Goal: Transaction & Acquisition: Obtain resource

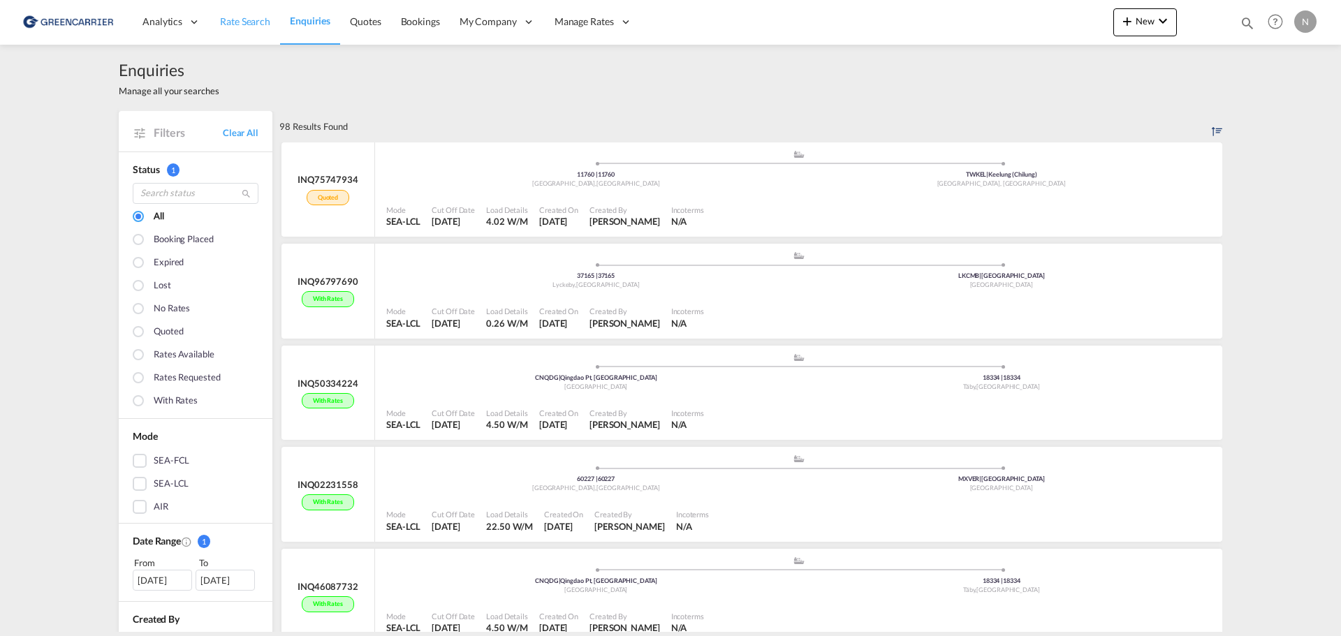
click at [257, 20] on span "Rate Search" at bounding box center [245, 21] width 50 height 12
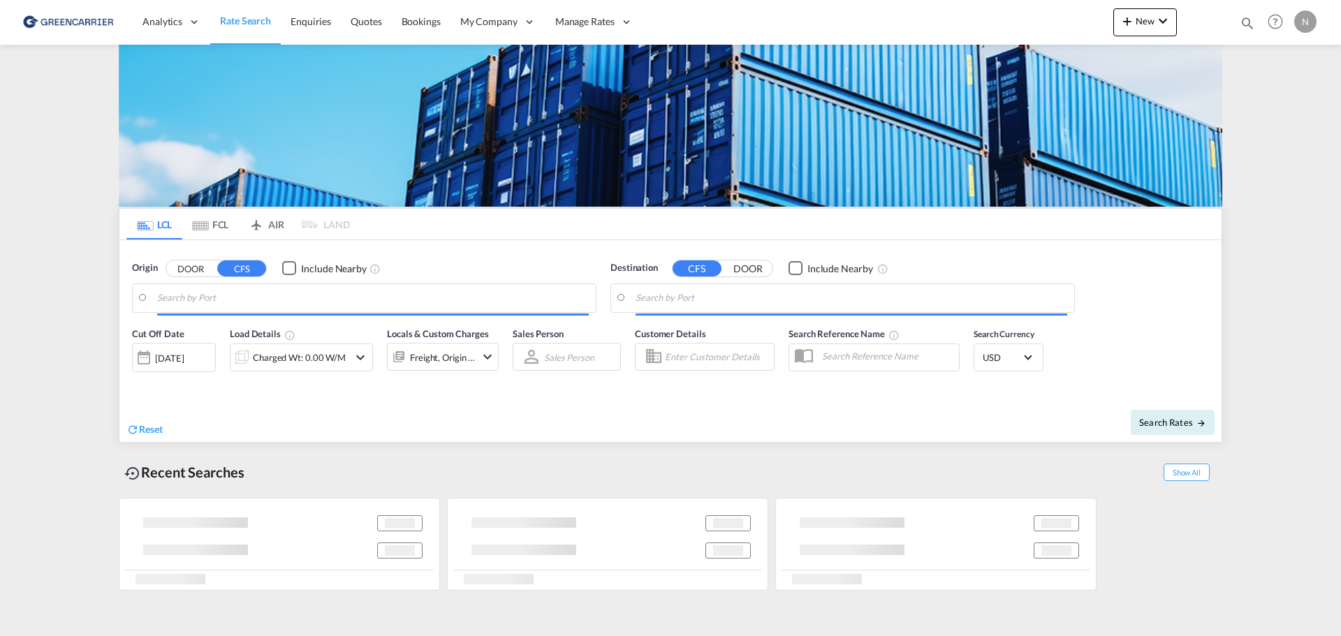
click at [324, 302] on body "Analytics Reports Dashboard Rate Search Enquiries Quotes Bookings" at bounding box center [670, 318] width 1341 height 636
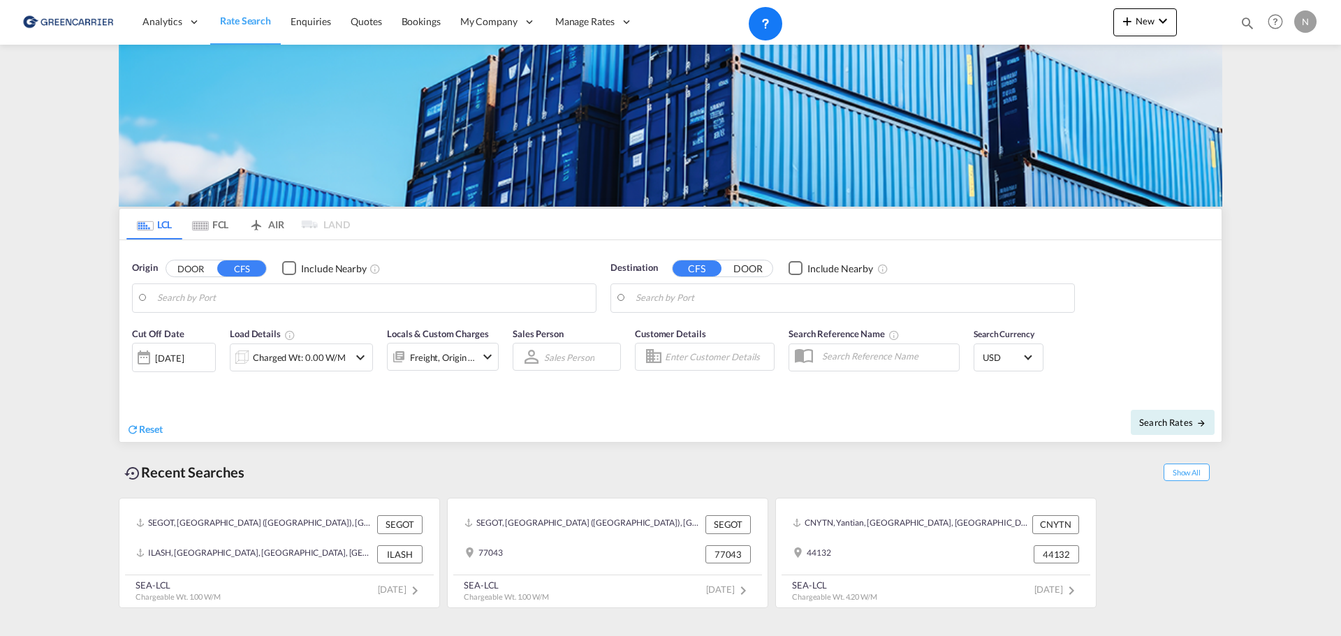
drag, startPoint x: 324, startPoint y: 302, endPoint x: 189, endPoint y: 265, distance: 140.5
click at [207, 302] on body "Analytics Reports Dashboard Rate Search Enquiries Quotes Bookings" at bounding box center [670, 318] width 1341 height 636
click at [184, 270] on button "DOOR" at bounding box center [190, 269] width 49 height 16
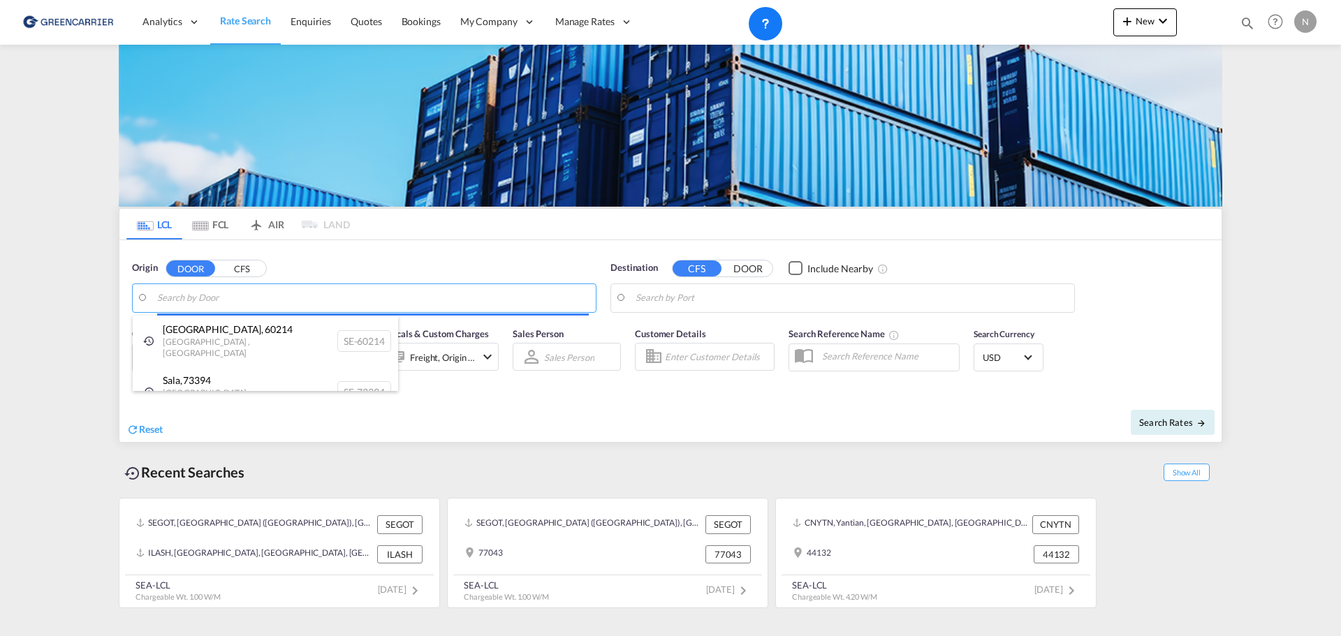
click at [189, 298] on body "Analytics Reports Dashboard Rate Search Enquiries Quotes Bookings" at bounding box center [670, 318] width 1341 height 636
paste input "335 71"
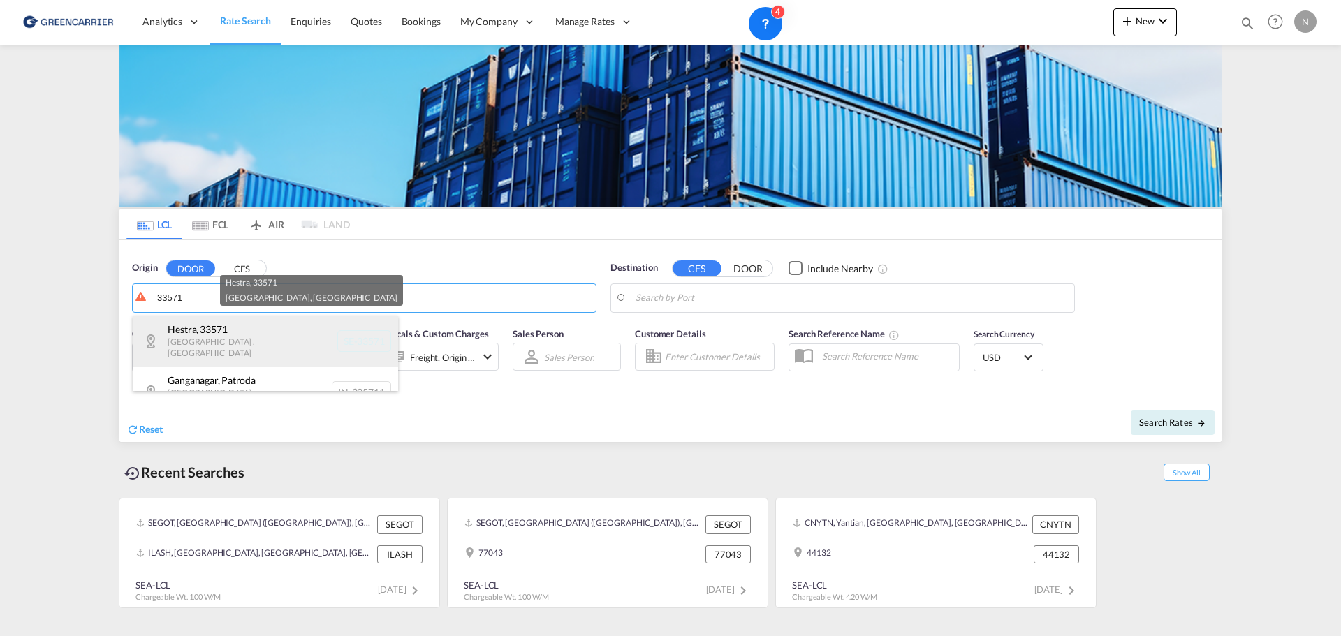
click at [225, 331] on div "Hestra , 33571 [GEOGRAPHIC_DATA] , [GEOGRAPHIC_DATA] SE-33571" at bounding box center [265, 341] width 265 height 51
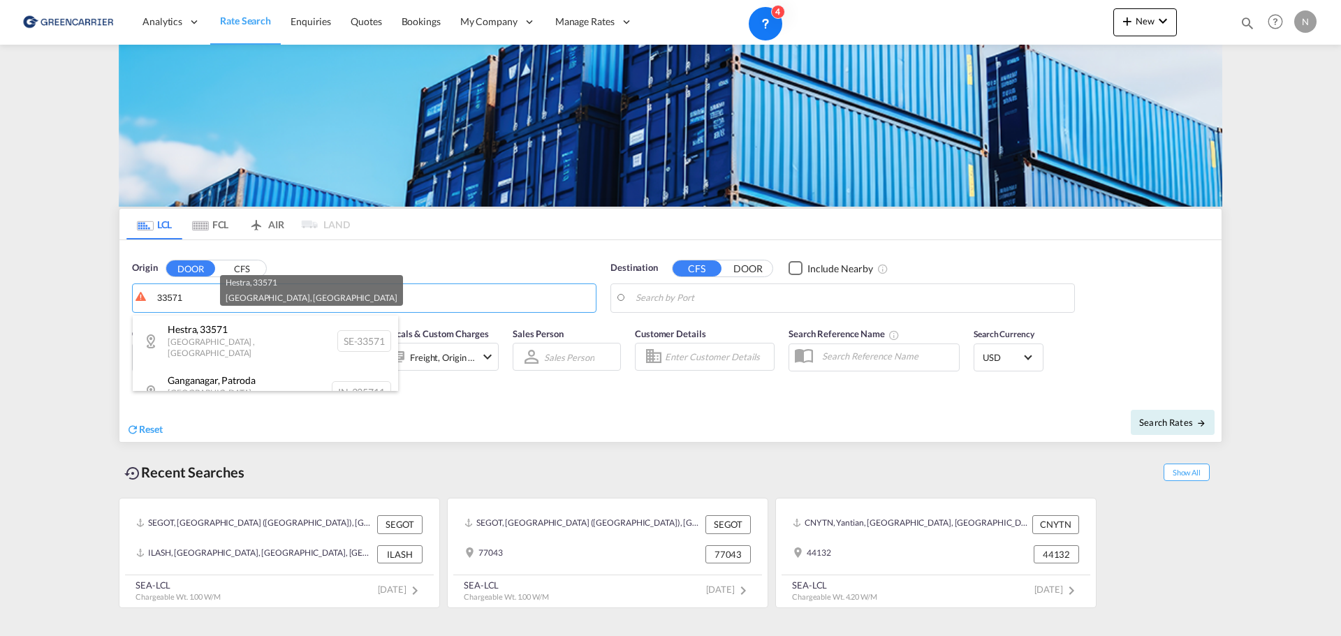
type input "SE-33571, Hestra, [GEOGRAPHIC_DATA]"
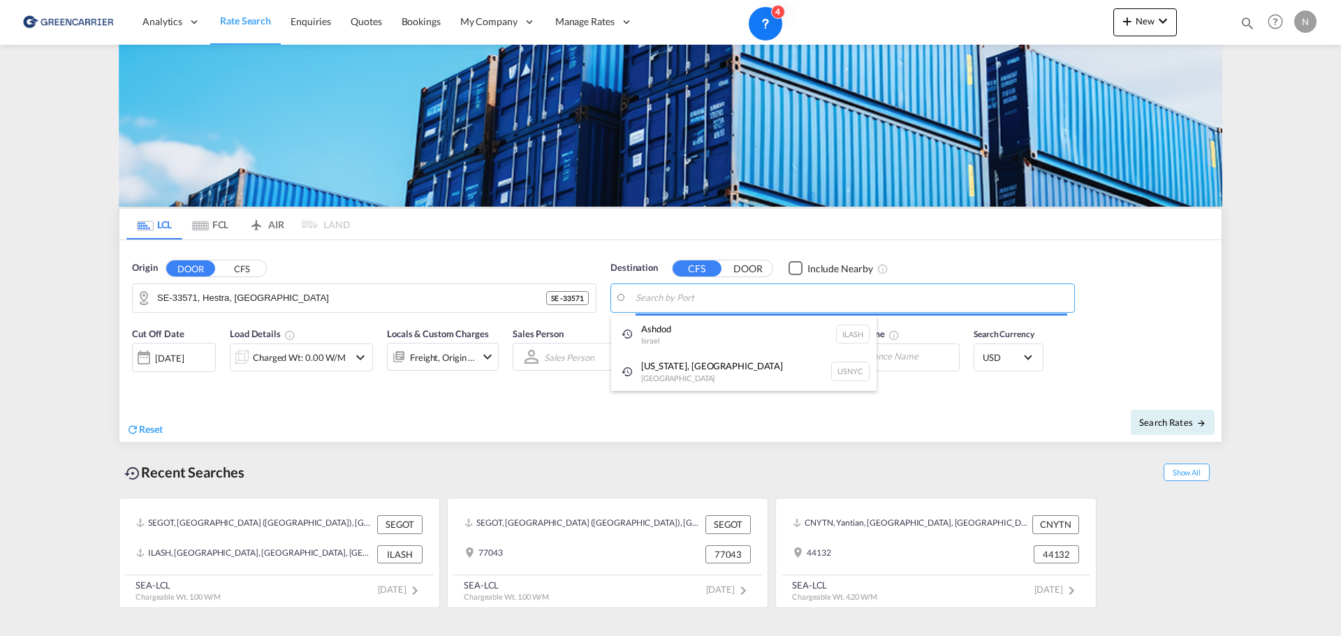
click at [795, 295] on body "Analytics Reports Dashboard Rate Search Enquiries Quotes Bookings" at bounding box center [670, 318] width 1341 height 636
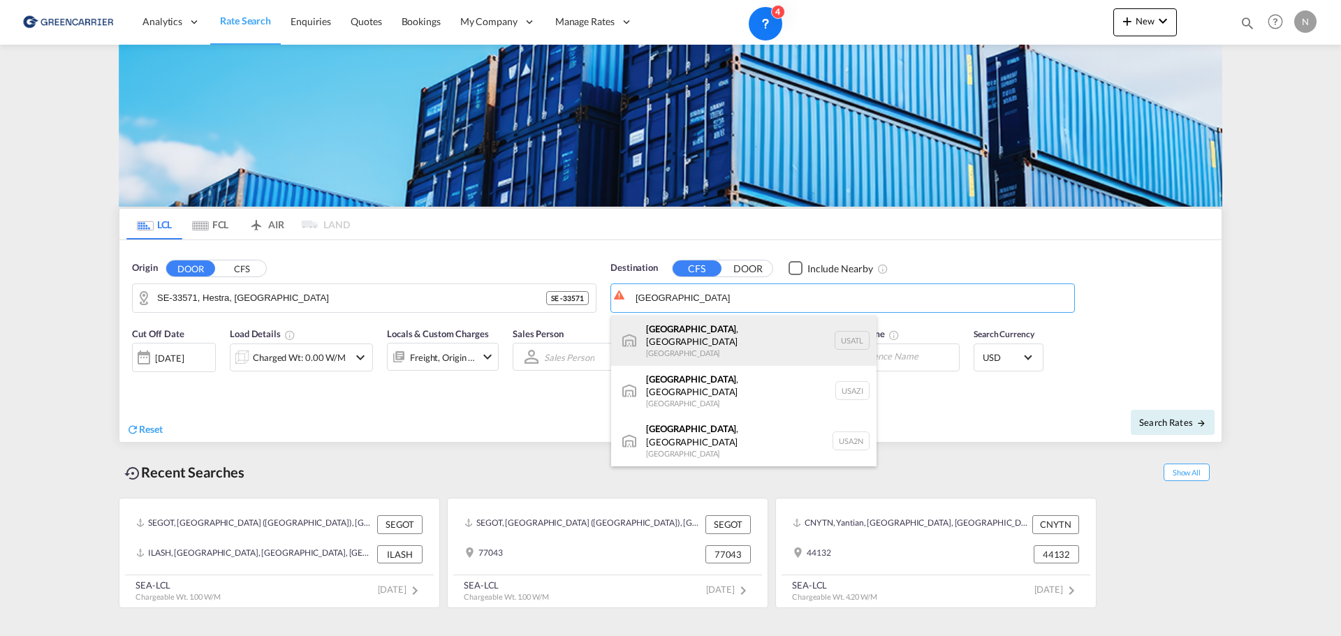
click at [689, 342] on div "[GEOGRAPHIC_DATA] , [GEOGRAPHIC_DATA] [GEOGRAPHIC_DATA] [GEOGRAPHIC_DATA]" at bounding box center [743, 341] width 265 height 50
type input "[GEOGRAPHIC_DATA], [GEOGRAPHIC_DATA], [GEOGRAPHIC_DATA]"
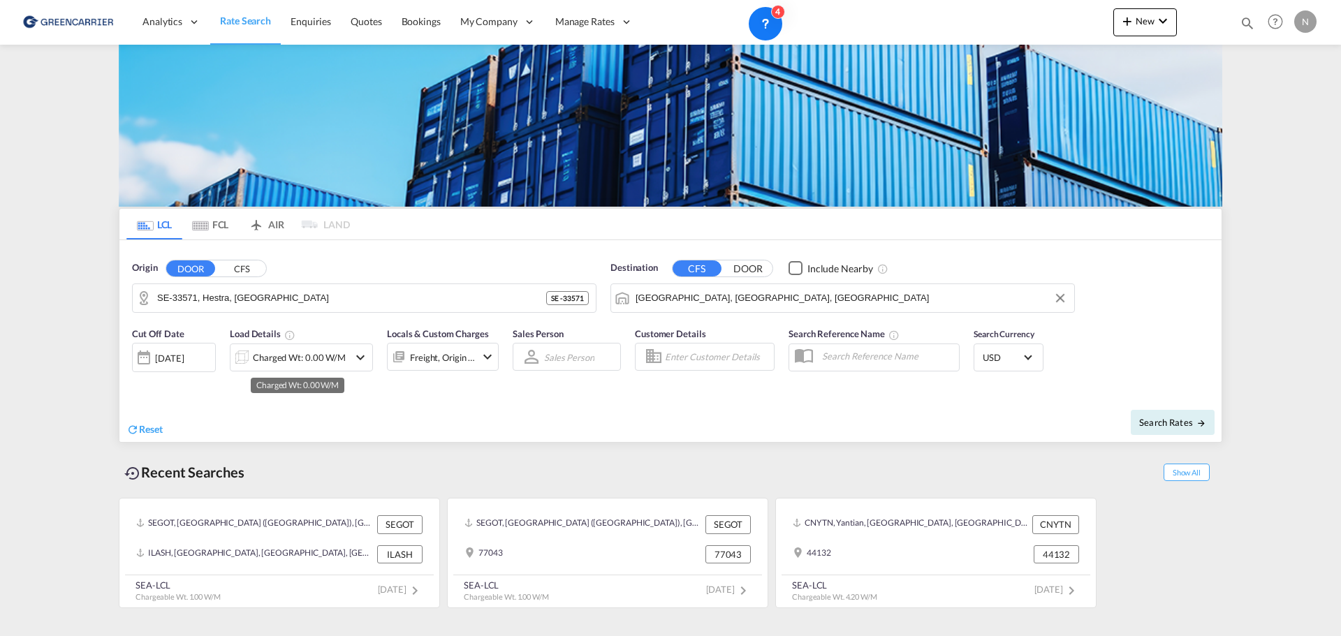
click at [322, 356] on div "Charged Wt: 0.00 W/M" at bounding box center [299, 358] width 93 height 20
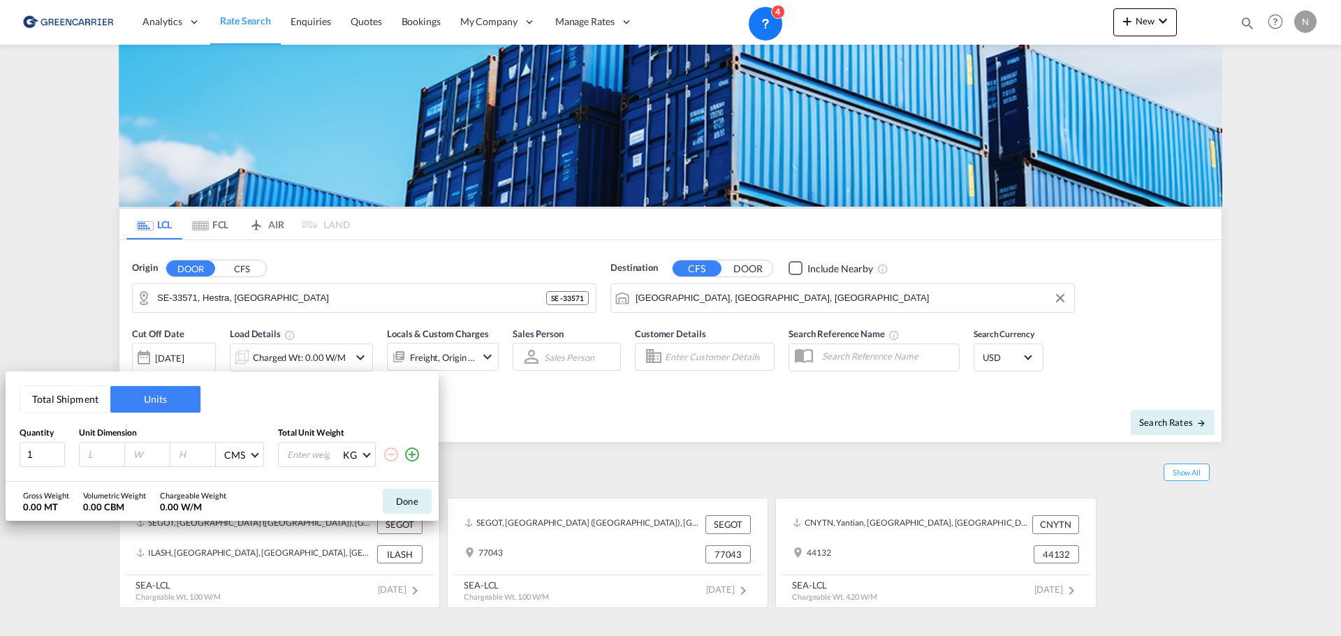
click at [110, 457] on input "number" at bounding box center [106, 454] width 38 height 13
type input "120"
type input "100"
type input "105"
type input "494"
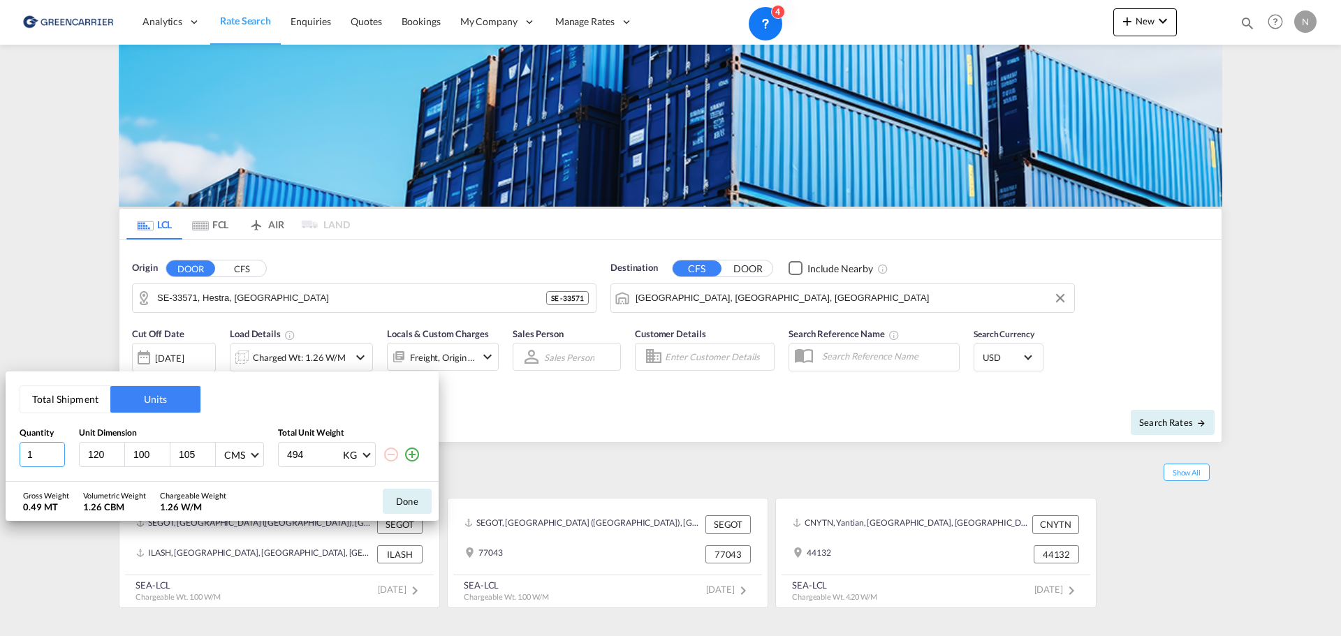
click at [57, 448] on input "1" at bounding box center [42, 454] width 45 height 25
click at [57, 450] on input "2" at bounding box center [42, 454] width 45 height 25
type input "3"
click at [57, 450] on input "3" at bounding box center [42, 454] width 45 height 25
click at [408, 505] on button "Done" at bounding box center [407, 501] width 49 height 25
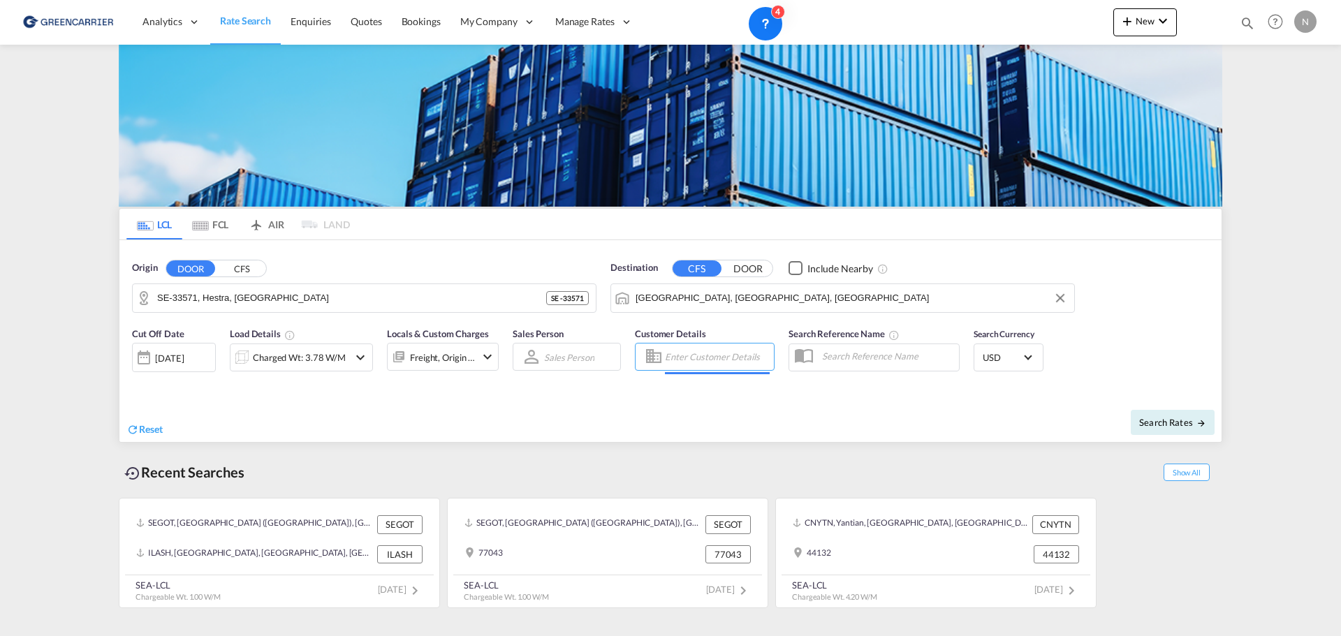
click at [699, 349] on input "Enter Customer Details" at bounding box center [717, 356] width 105 height 21
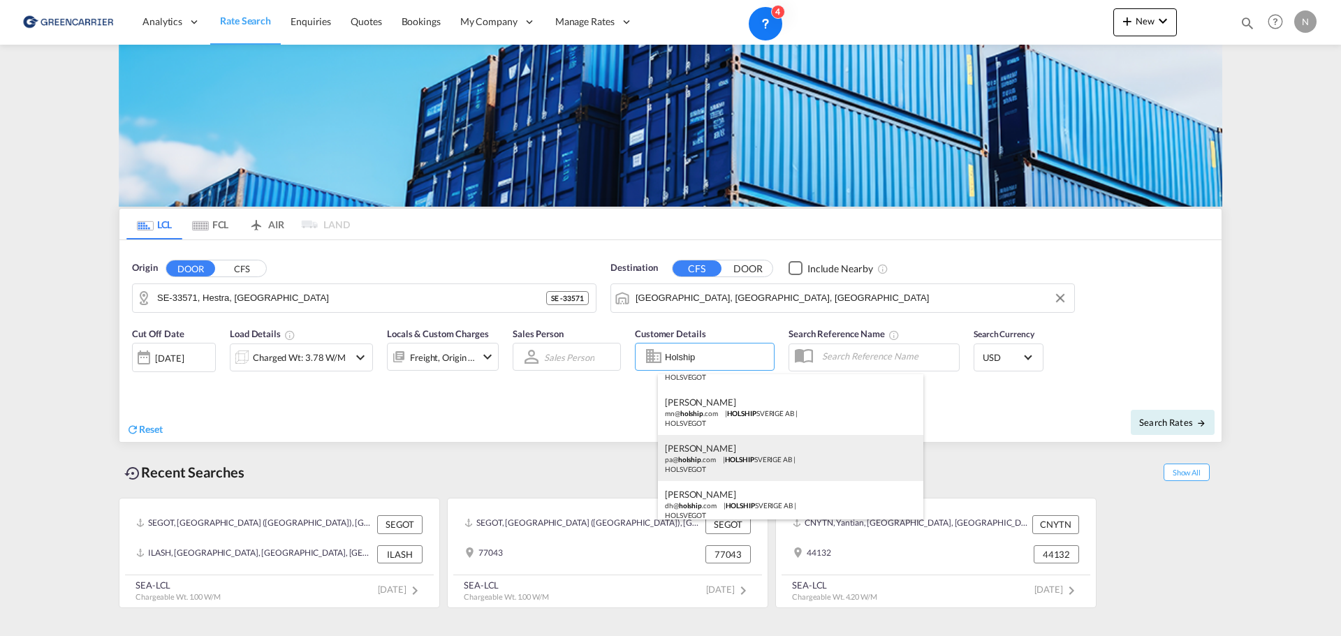
scroll to position [40, 0]
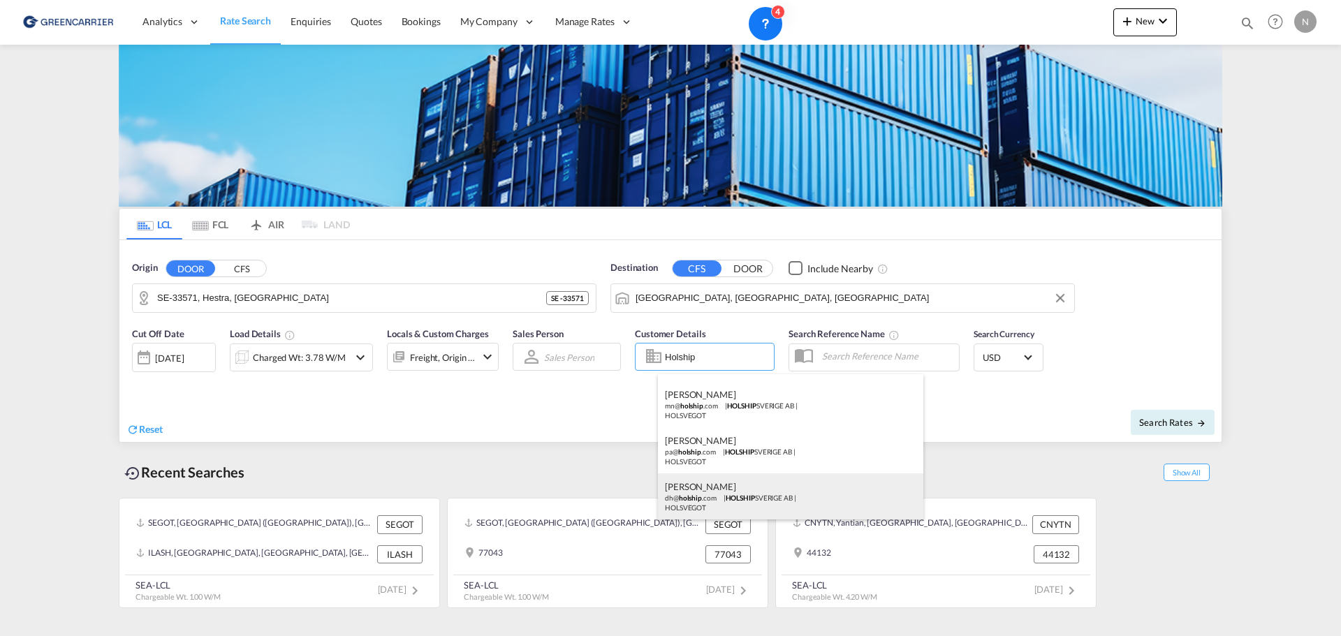
click at [728, 502] on div "[PERSON_NAME] dh@ holship .com | HOLSHIP SVERIGE AB | HOLSVEGOT" at bounding box center [790, 497] width 265 height 46
type input "HOLSHIP SVERIGE AB, [PERSON_NAME], [EMAIL_ADDRESS][DOMAIN_NAME]"
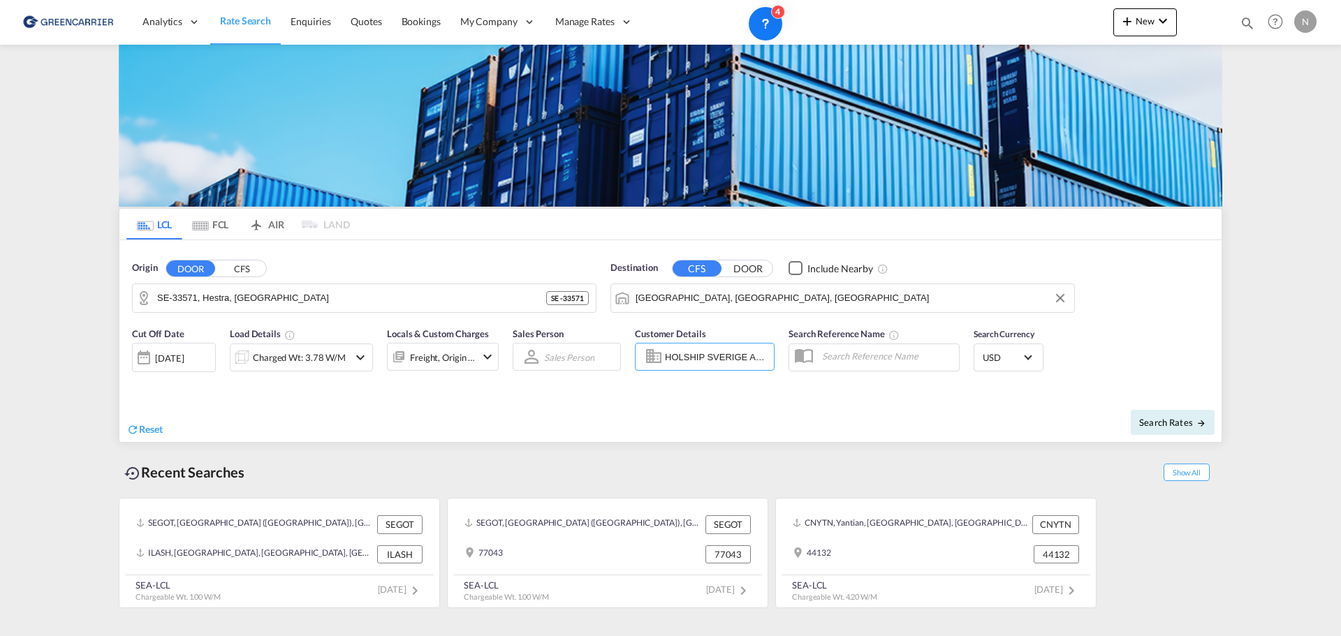
click at [870, 358] on input "text" at bounding box center [887, 356] width 144 height 21
click at [870, 364] on input "text" at bounding box center [887, 356] width 144 height 21
type input "Door to Door"
click at [1179, 427] on span "Search Rates" at bounding box center [1172, 422] width 67 height 11
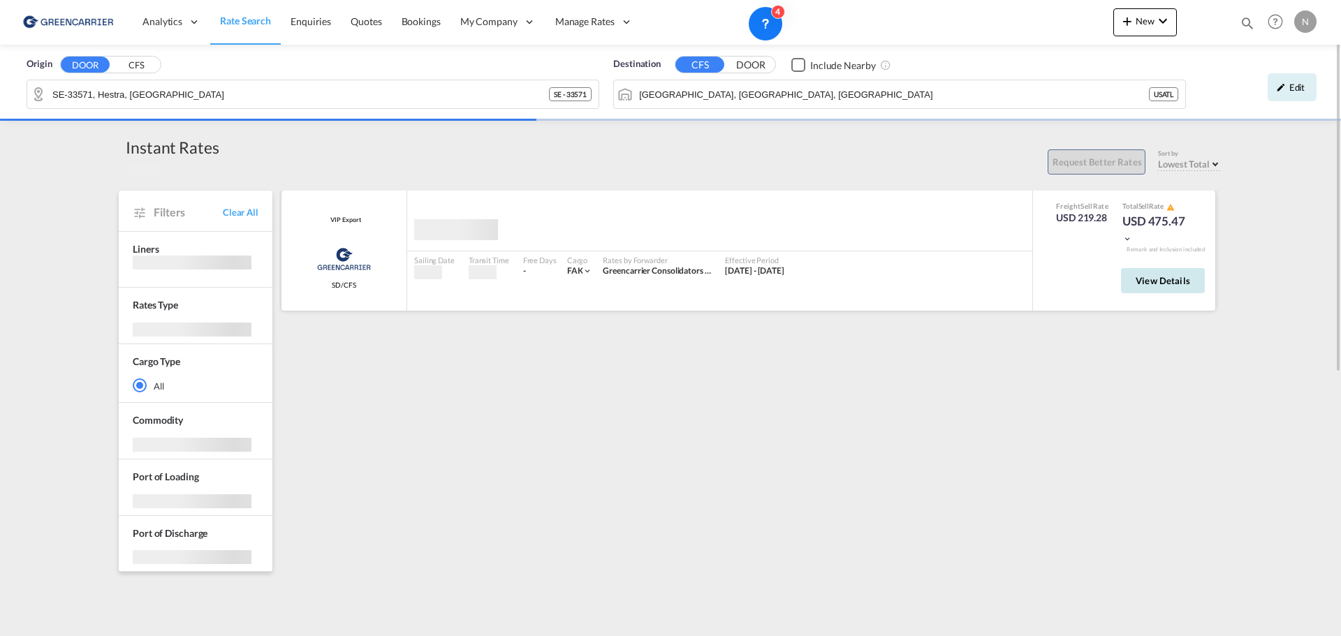
click at [1151, 279] on span "View Details" at bounding box center [1163, 280] width 54 height 11
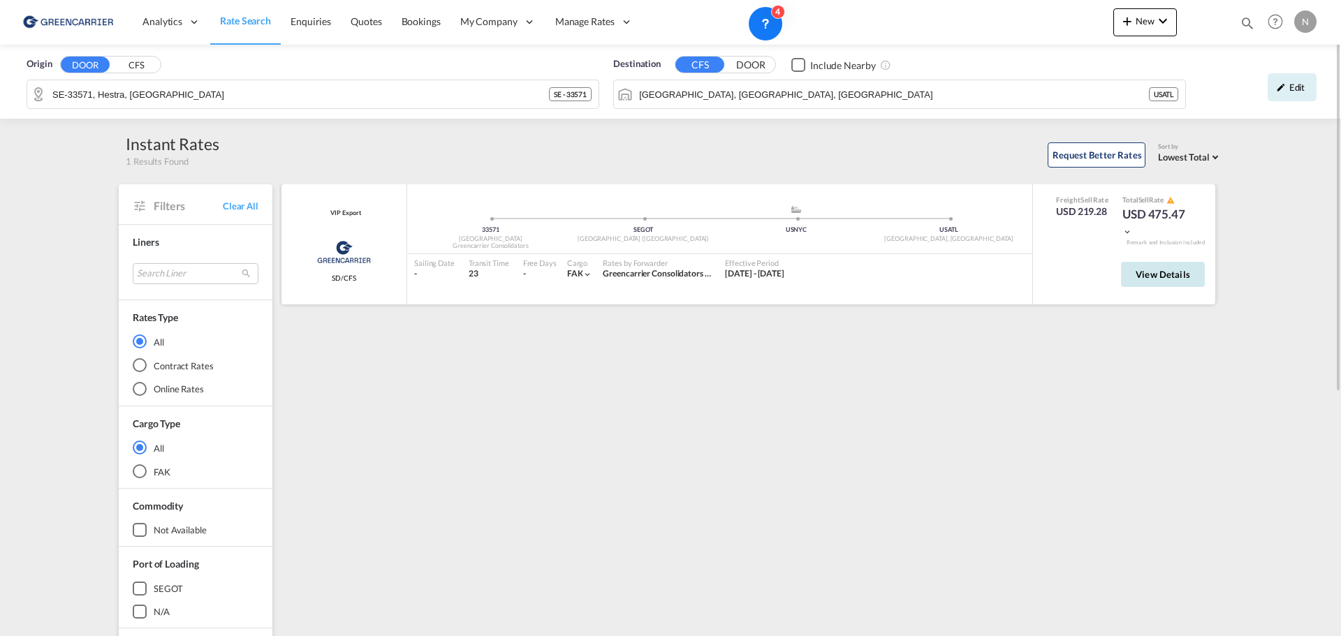
click at [1177, 279] on span "View Details" at bounding box center [1163, 274] width 54 height 11
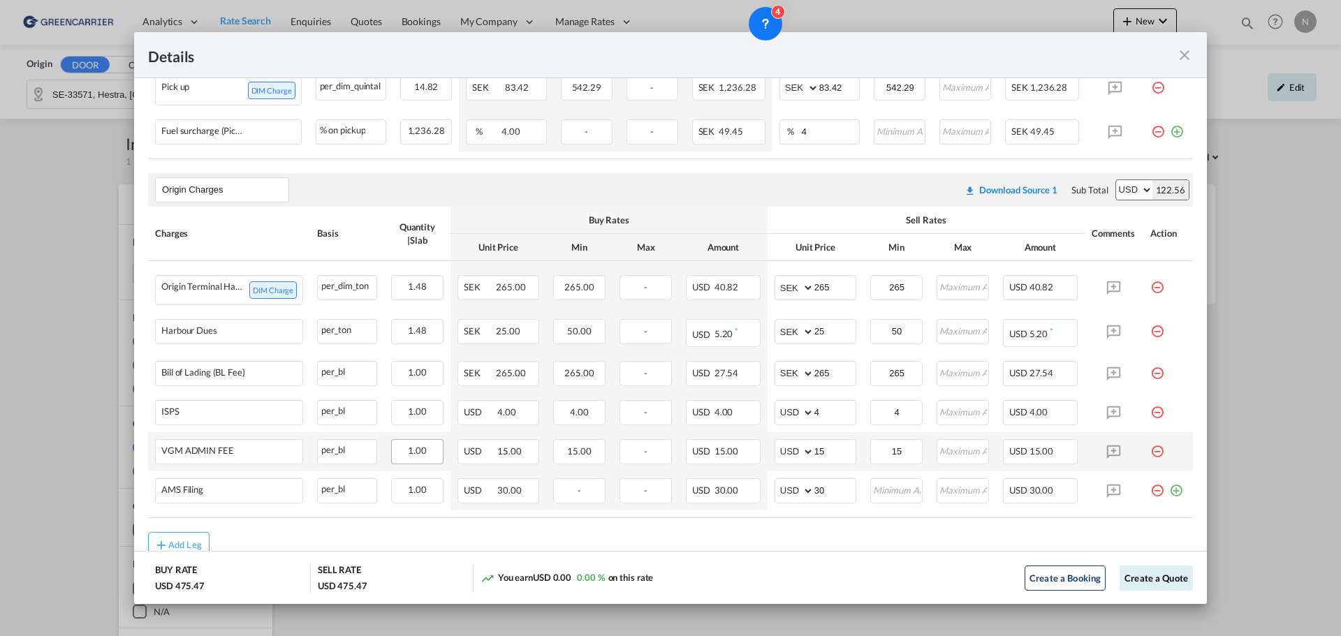
scroll to position [654, 0]
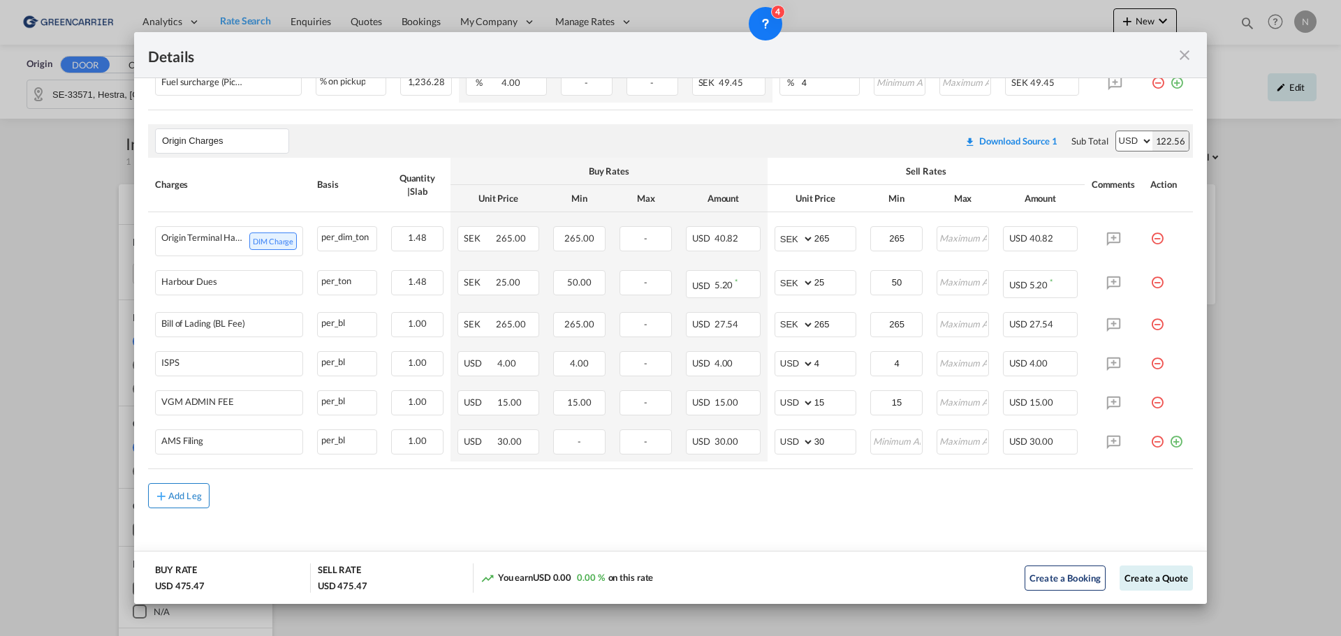
click at [175, 496] on div "Add Leg" at bounding box center [185, 496] width 34 height 8
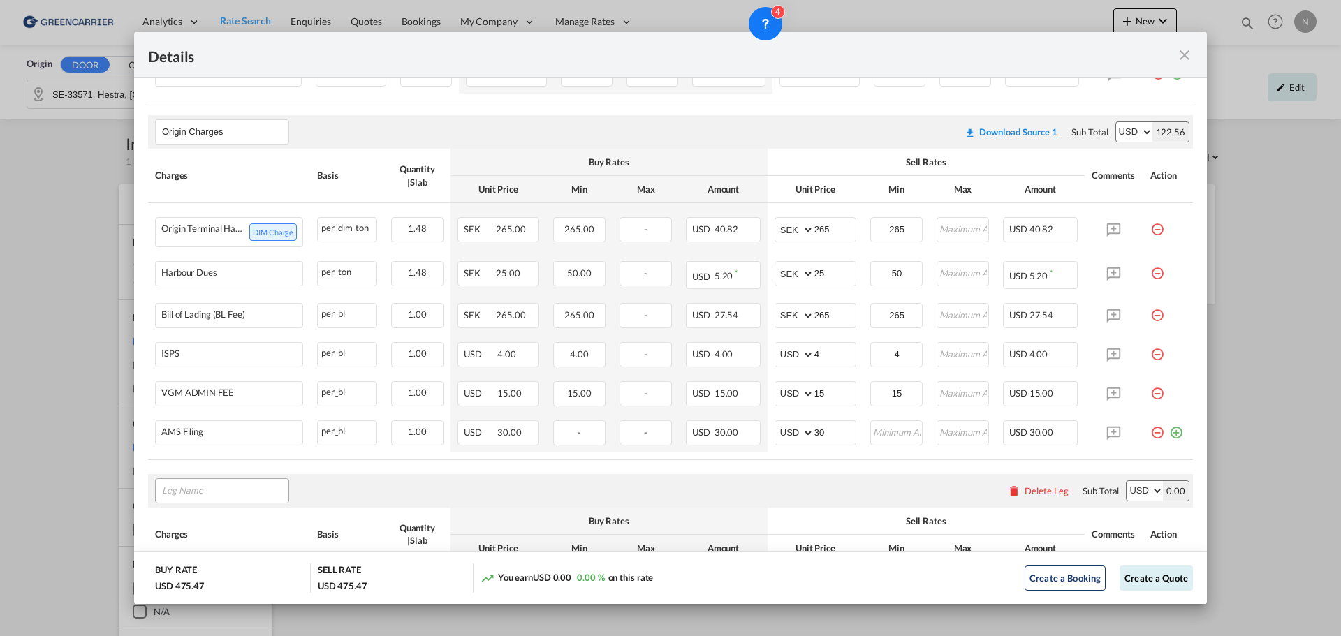
click at [197, 501] on input "Leg Name" at bounding box center [225, 491] width 126 height 21
click at [232, 497] on input "Destination charges" at bounding box center [225, 491] width 126 height 21
click at [231, 497] on input "Destination charges" at bounding box center [225, 491] width 126 height 21
click at [232, 439] on span "Charges at Destination" at bounding box center [221, 440] width 98 height 12
type input "Charges at Destination"
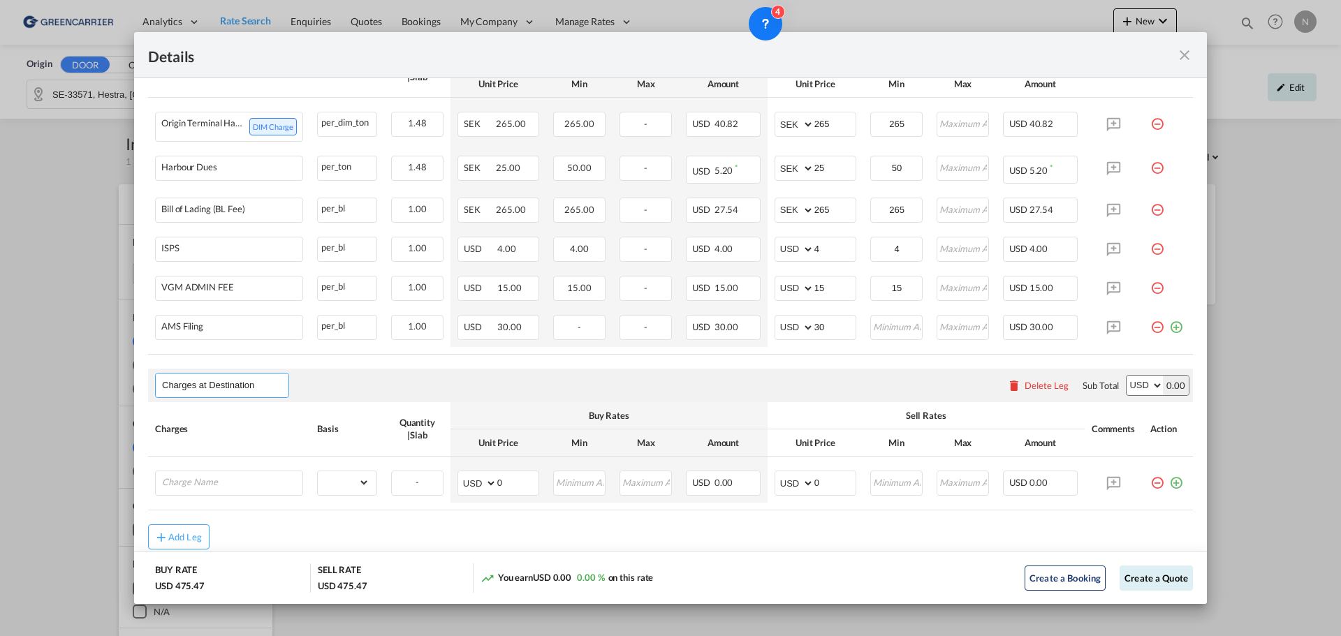
scroll to position [811, 0]
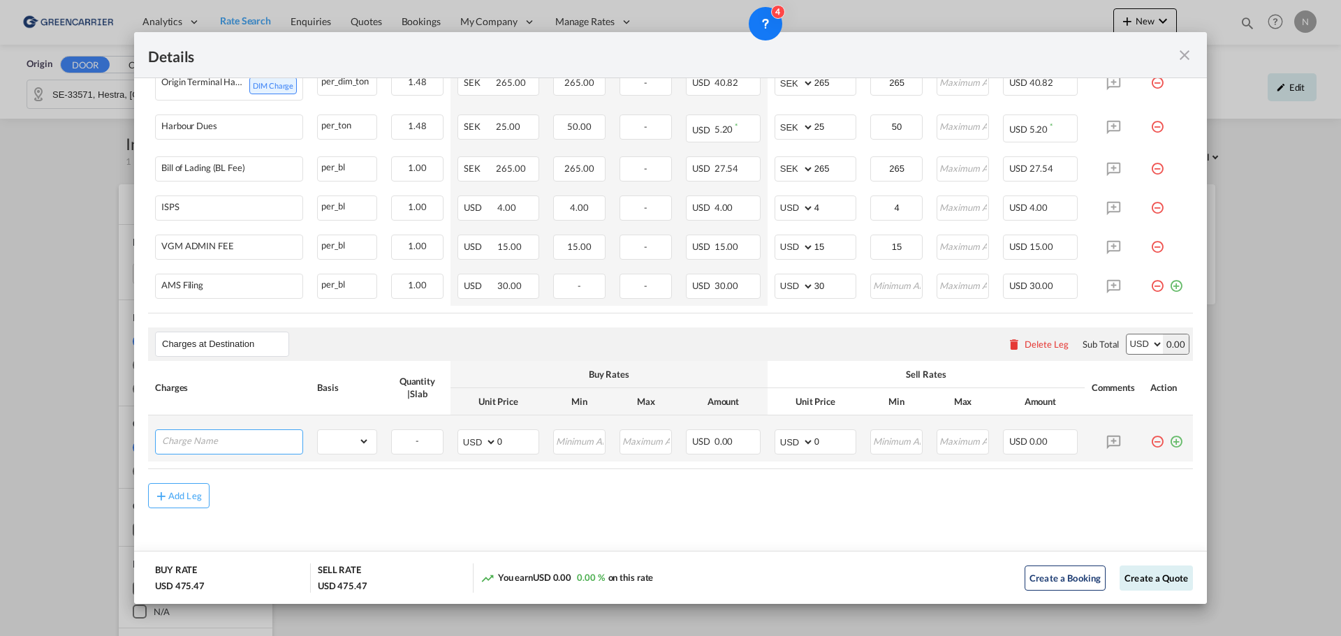
click at [193, 437] on input "Charge Name" at bounding box center [232, 440] width 140 height 21
click at [193, 445] on input "Charge Name" at bounding box center [232, 440] width 140 height 21
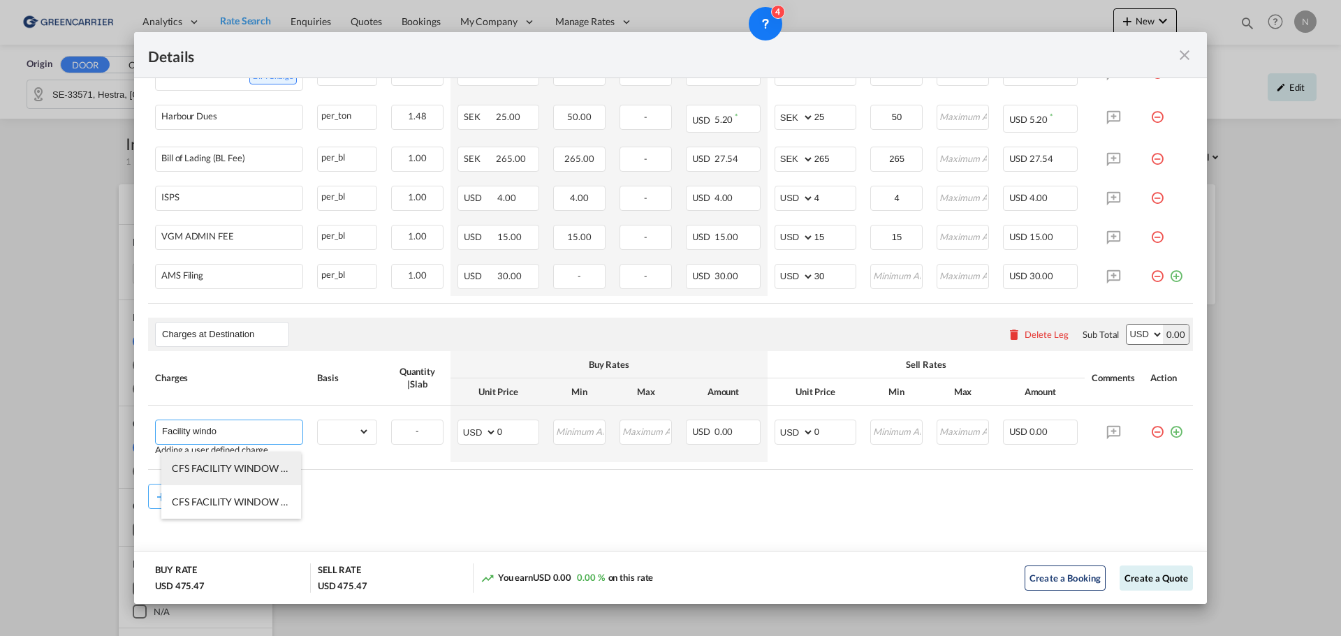
click at [270, 469] on span "CFS FACILITY WINDOW FEE" at bounding box center [235, 468] width 126 height 12
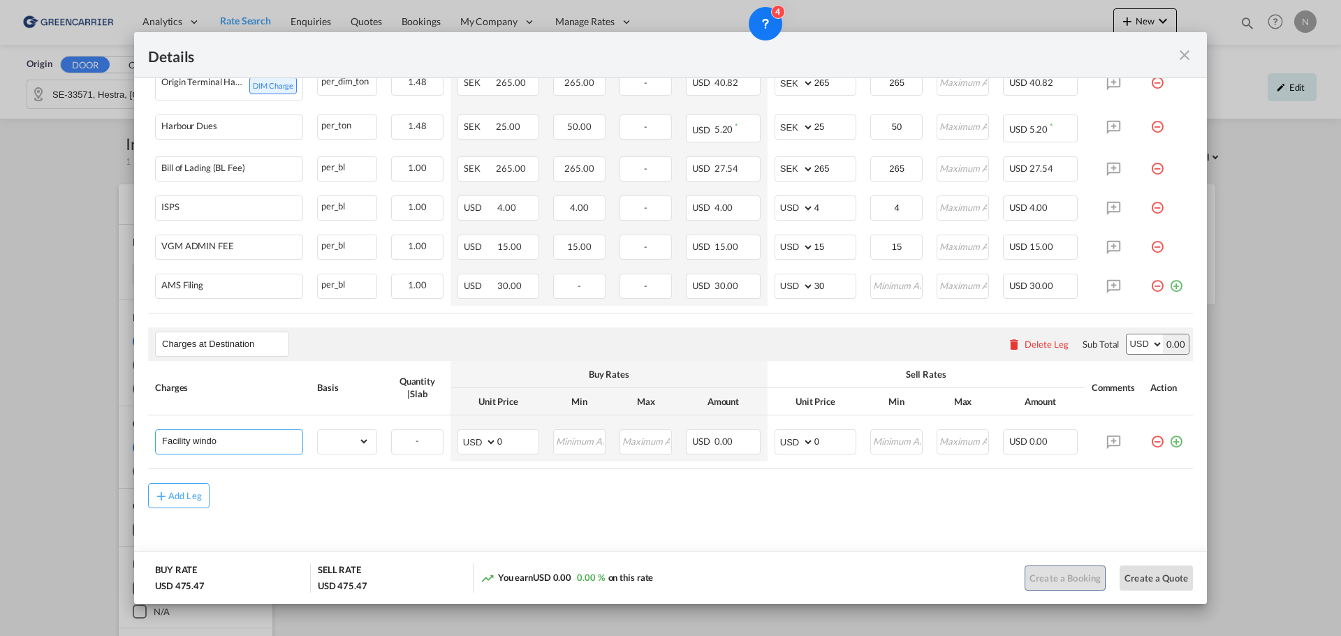
type input "CFS FACILITY WINDOW FEE"
click at [331, 444] on select "gross_weight volumetric_weight per_shipment per_bl per_km per_hawb per_kg flat …" at bounding box center [344, 441] width 52 height 22
select select "per_hbl"
click at [318, 431] on select "gross_weight volumetric_weight per_shipment per_bl per_km per_hawb per_kg flat …" at bounding box center [344, 441] width 52 height 22
drag, startPoint x: 844, startPoint y: 439, endPoint x: 796, endPoint y: 443, distance: 48.4
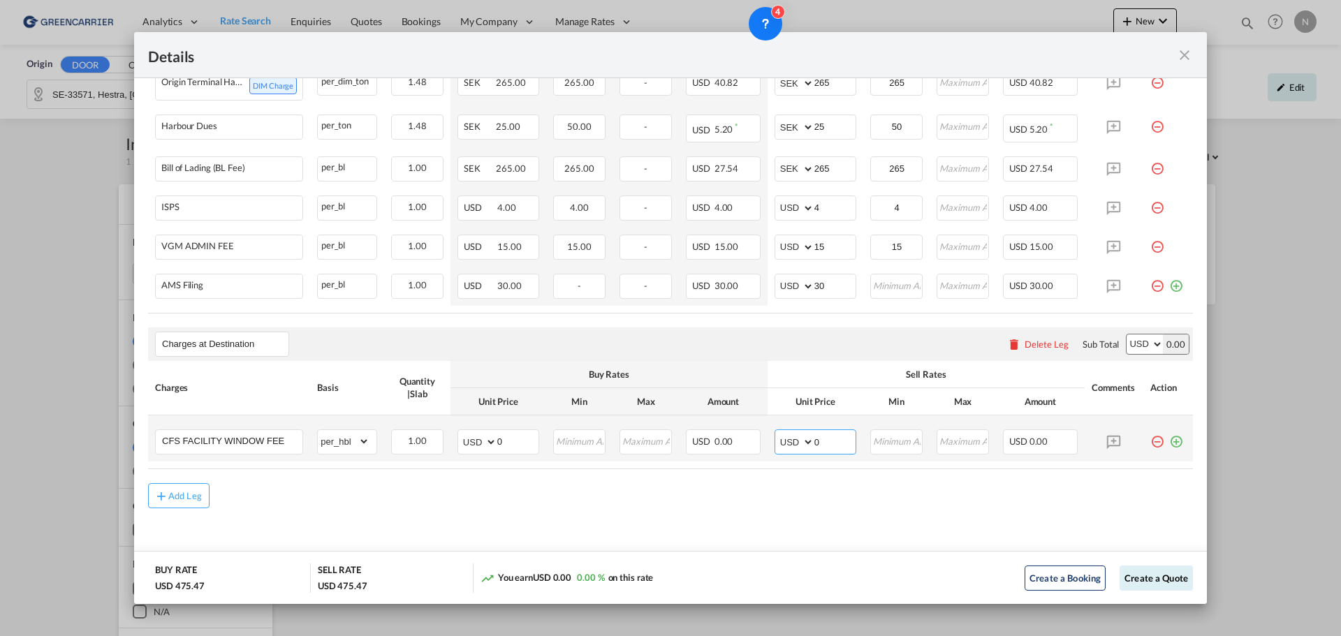
click at [796, 443] on md-input-container "AED AFN ALL AMD ANG AOA ARS AUD AWG AZN BAM BBD BDT BGN BHD BIF BMD BND [PERSON…" at bounding box center [816, 442] width 82 height 25
type input "125"
click at [1169, 443] on md-icon "icon-plus-circle-outline green-400-fg" at bounding box center [1176, 437] width 14 height 14
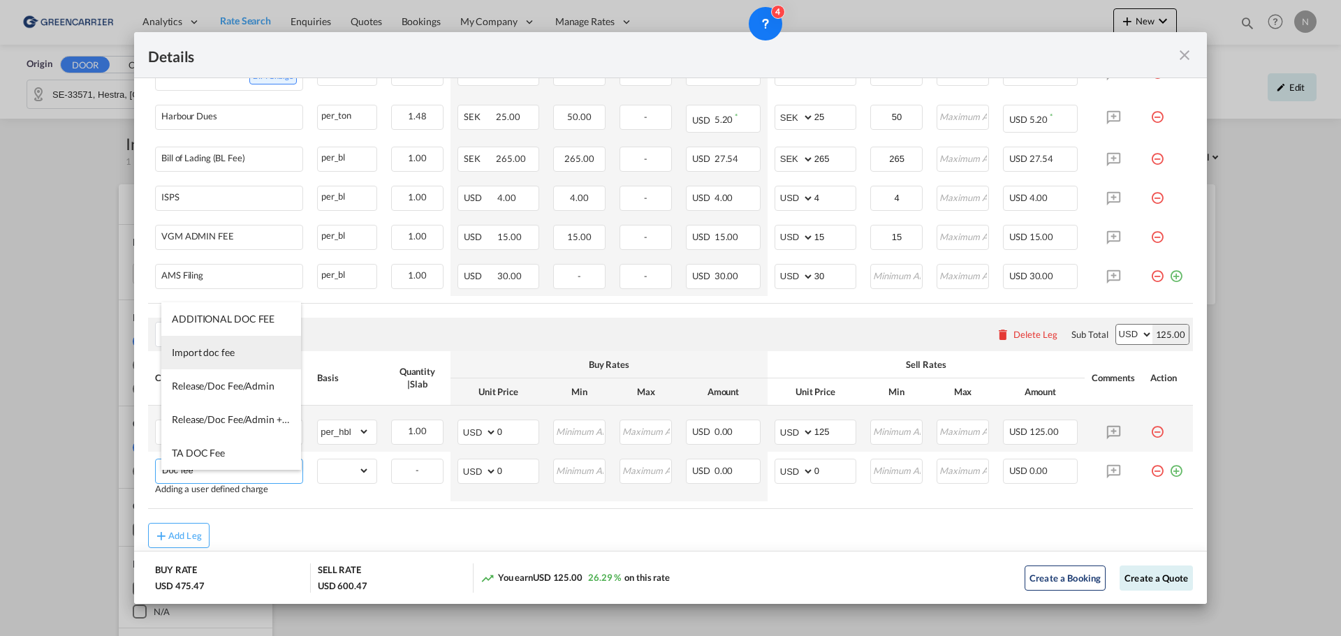
click at [217, 349] on span "Import doc fee" at bounding box center [203, 352] width 63 height 12
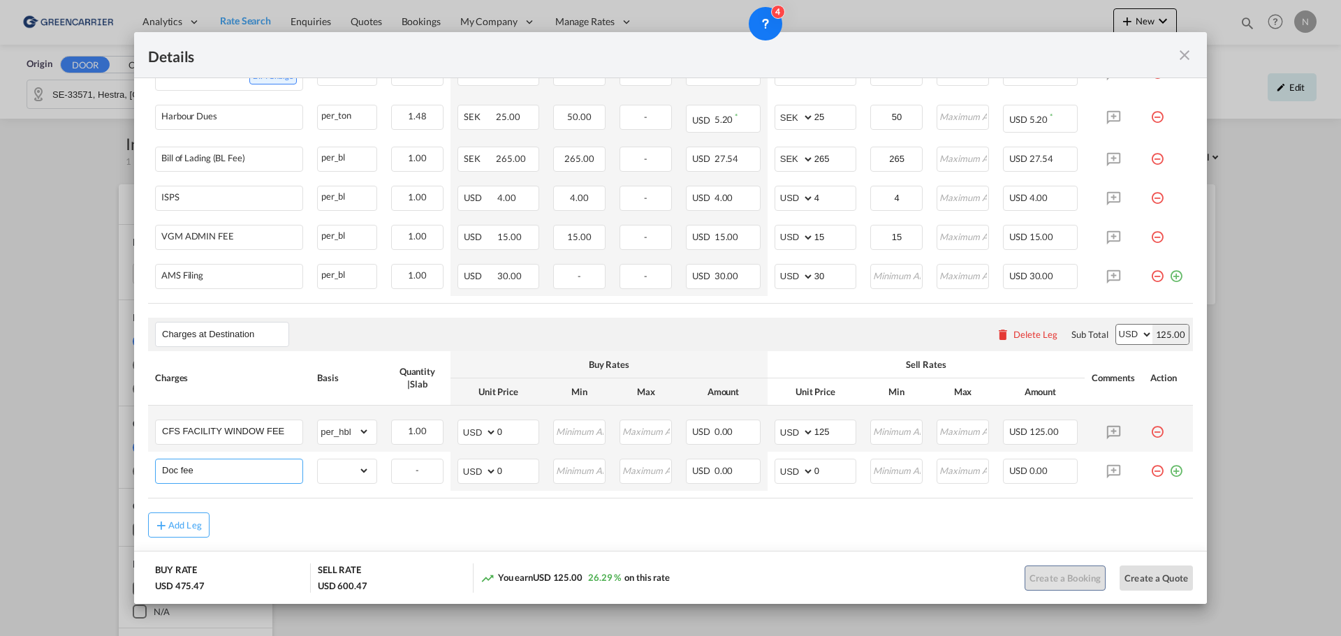
type input "Import doc fee"
click at [350, 481] on select "gross_weight volumetric_weight per_shipment per_bl per_km per_hawb per_kg flat …" at bounding box center [344, 471] width 52 height 22
select select "per_hbl"
click at [318, 470] on select "gross_weight volumetric_weight per_shipment per_bl per_km per_hawb per_kg flat …" at bounding box center [344, 471] width 52 height 22
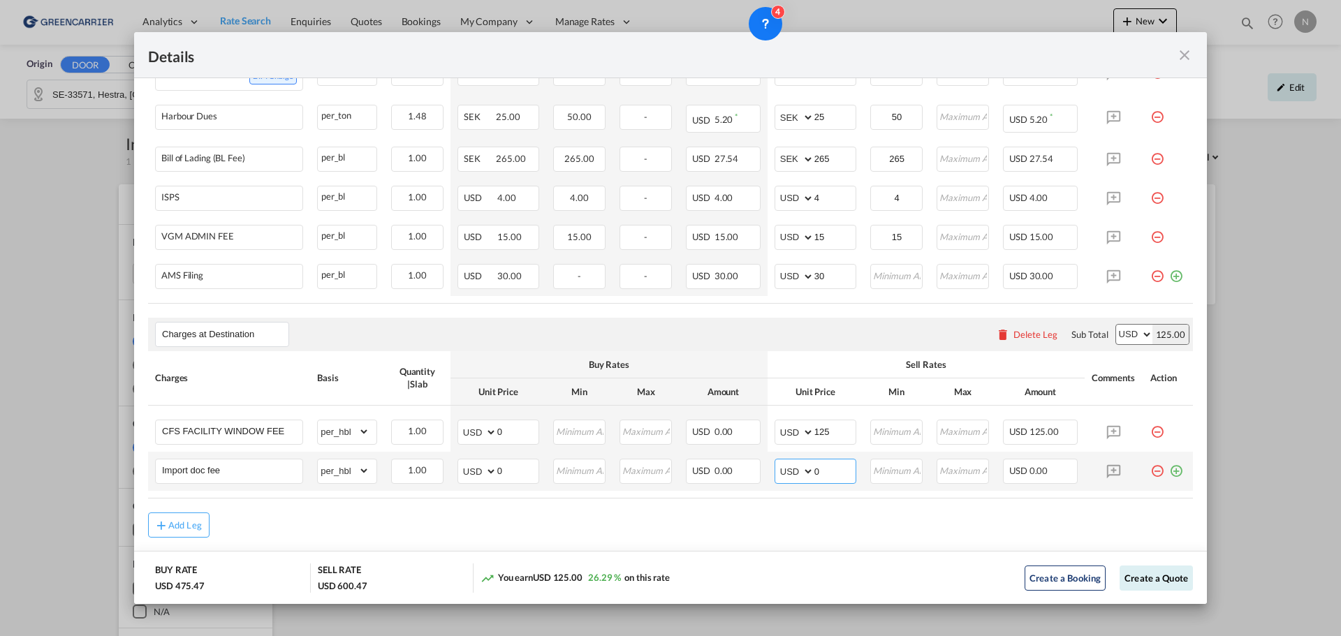
drag, startPoint x: 823, startPoint y: 483, endPoint x: 792, endPoint y: 484, distance: 31.5
click at [791, 484] on md-input-container "AED AFN ALL AMD ANG AOA ARS AUD AWG AZN BAM BBD BDT BGN BHD BIF BMD BND [PERSON…" at bounding box center [816, 471] width 82 height 25
type input "55"
click at [1172, 473] on md-icon "icon-plus-circle-outline green-400-fg" at bounding box center [1176, 466] width 14 height 14
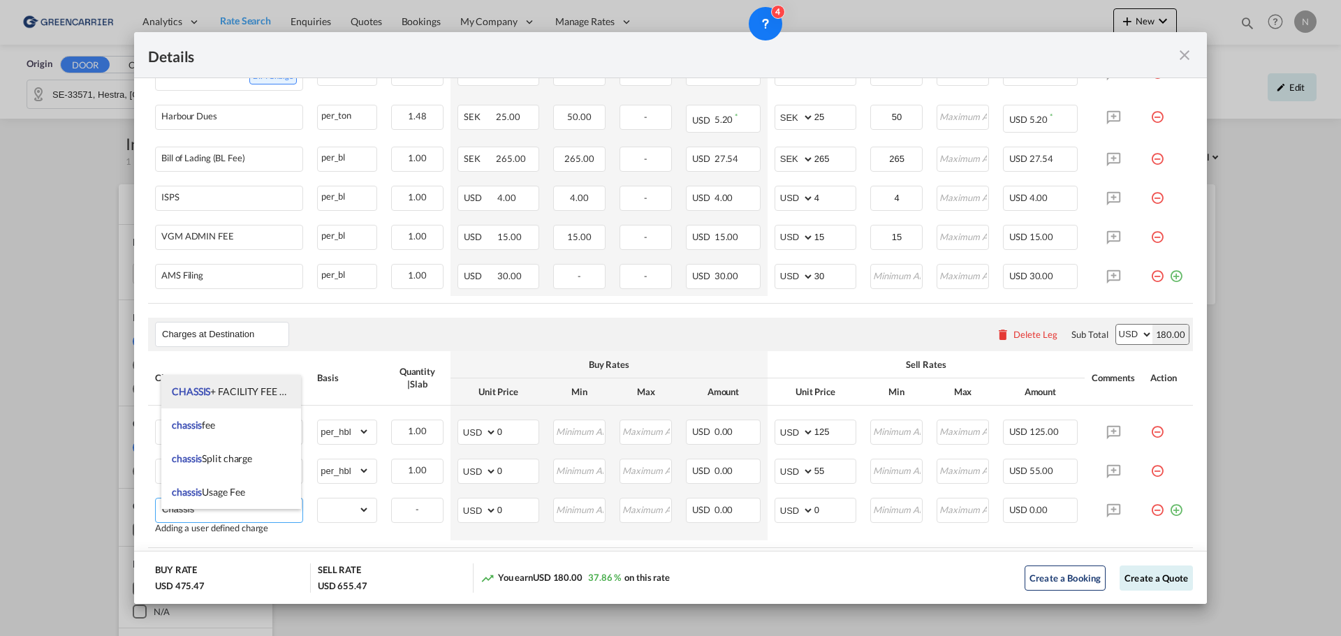
click at [228, 392] on span "CHASSIS + FACILITY FEE + IFS + CIS" at bounding box center [248, 392] width 152 height 12
type input "CHASSIS + FACILITY FEE + IFS + CIS"
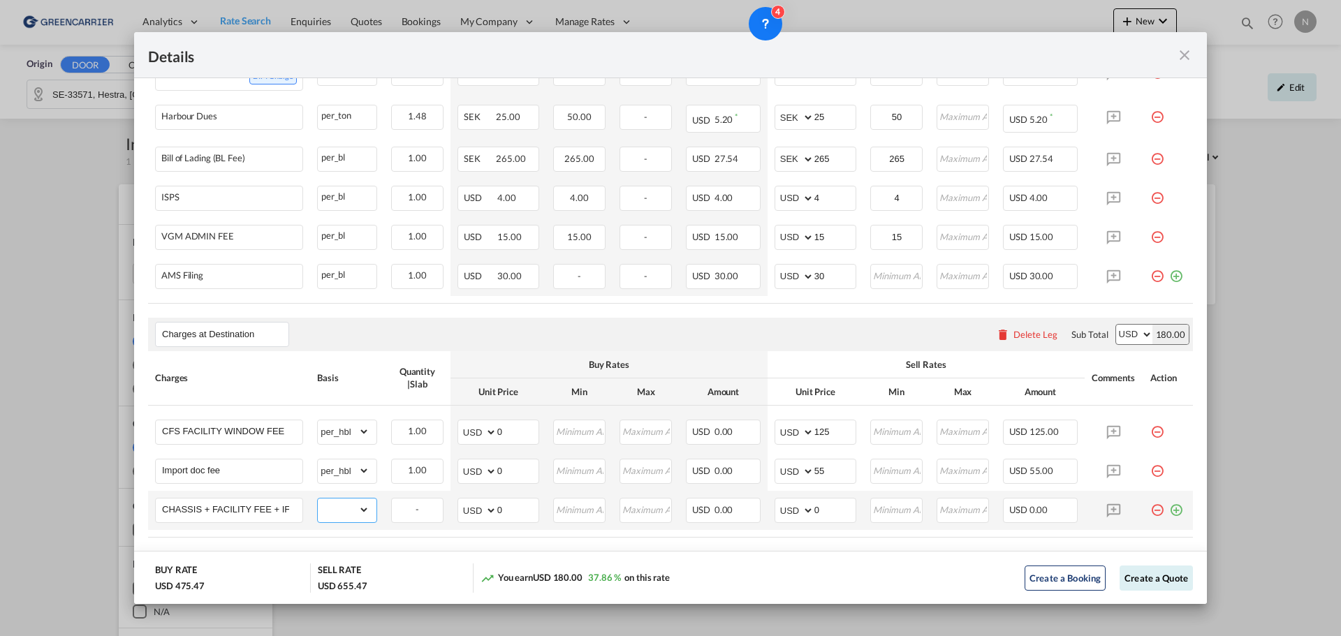
click at [337, 521] on select "gross_weight volumetric_weight per_shipment per_bl per_km per_hawb per_kg flat …" at bounding box center [344, 510] width 52 height 22
select select "per_w/m"
click at [318, 509] on select "gross_weight volumetric_weight per_shipment per_bl per_km per_hawb per_kg flat …" at bounding box center [344, 510] width 52 height 22
drag, startPoint x: 818, startPoint y: 518, endPoint x: 798, endPoint y: 518, distance: 20.3
click at [798, 518] on md-input-container "AED AFN ALL AMD ANG AOA ARS AUD AWG AZN BAM BBD BDT BGN BHD BIF BMD BND [PERSON…" at bounding box center [816, 510] width 82 height 25
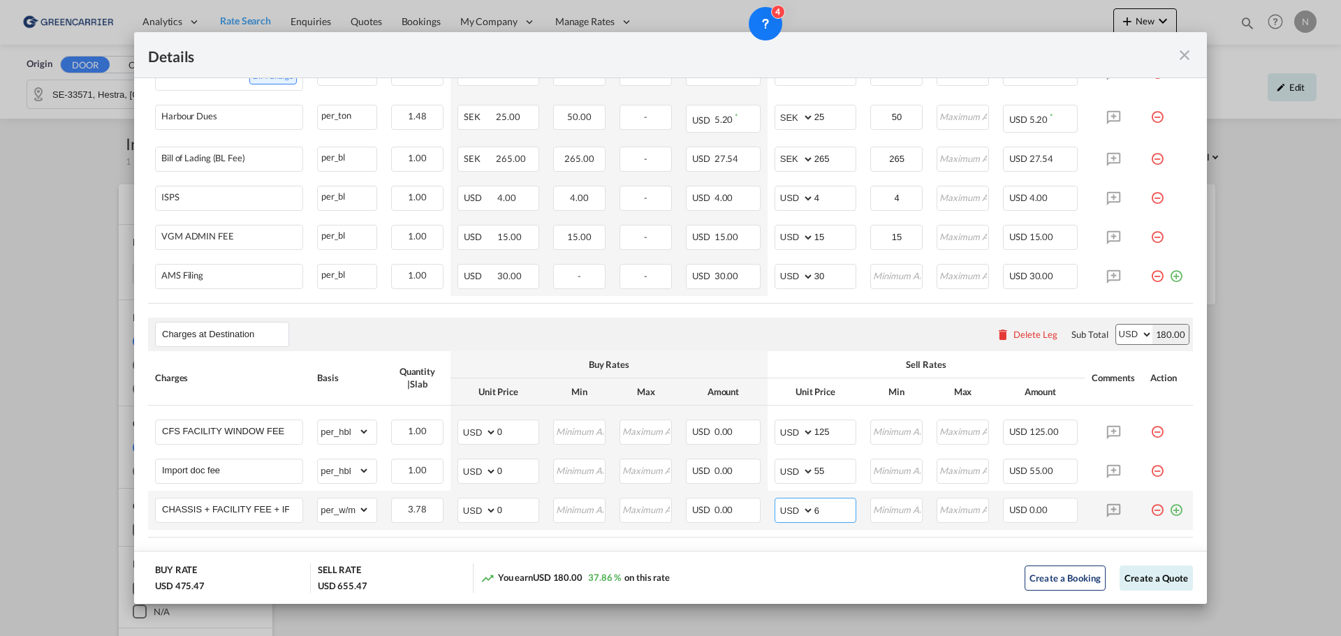
type input "6"
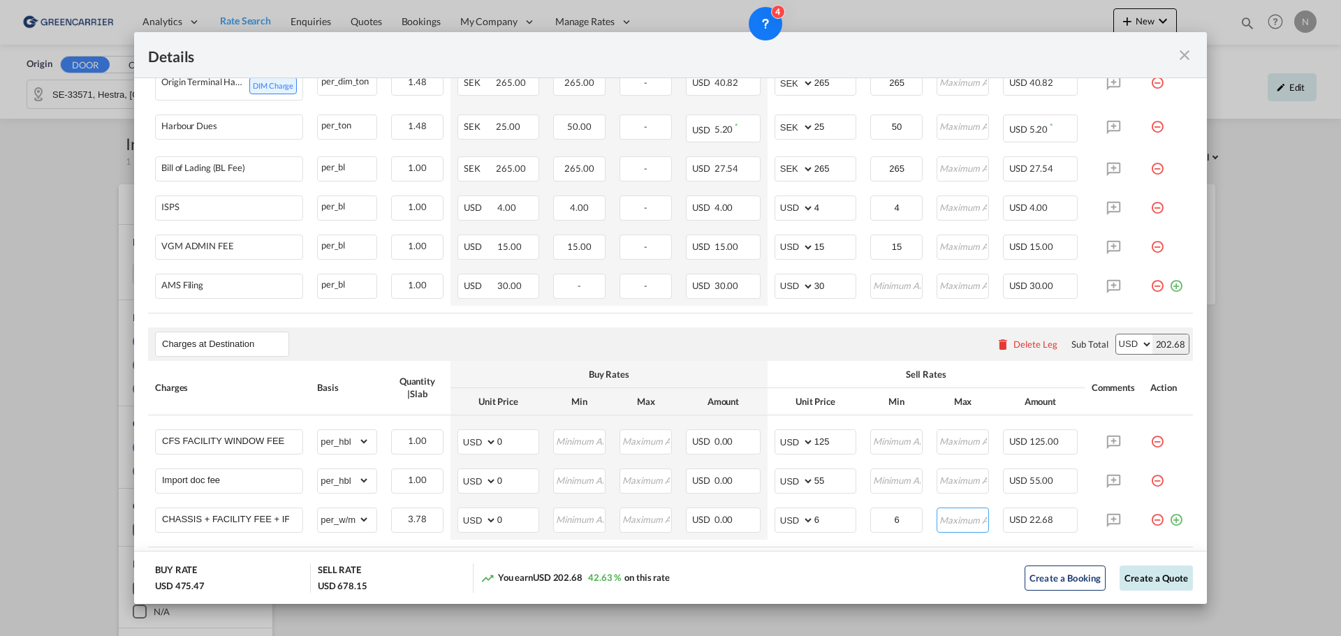
scroll to position [793, 0]
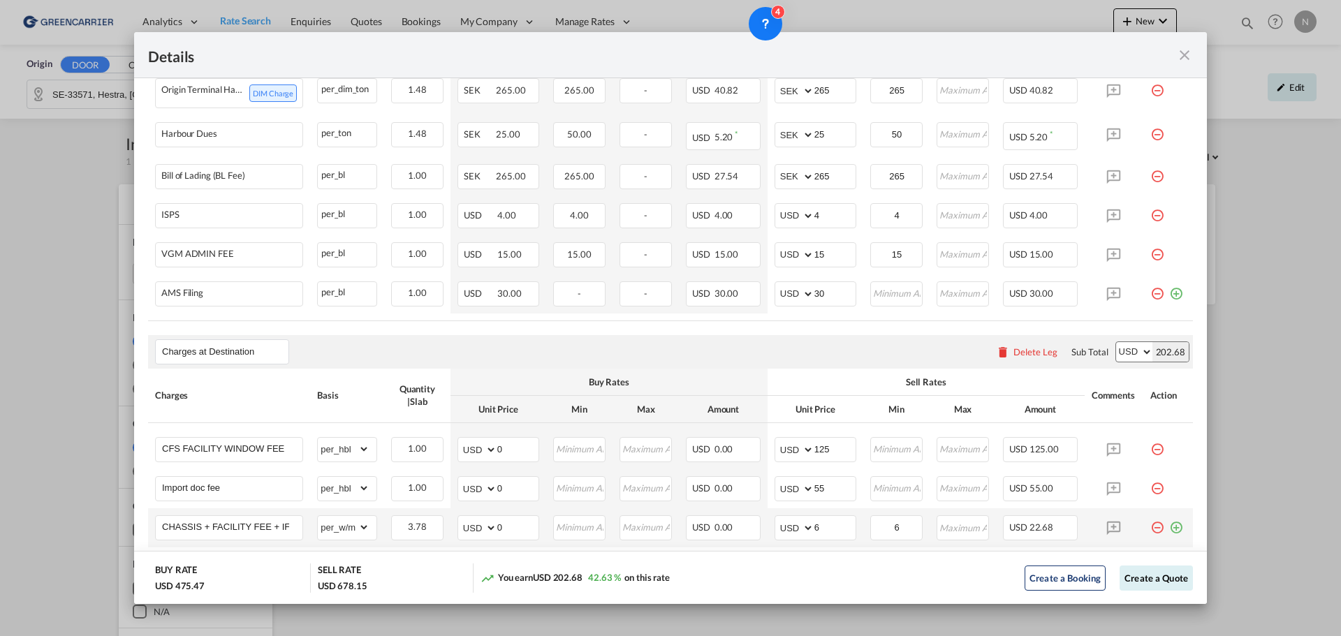
click at [1169, 529] on md-icon "icon-plus-circle-outline green-400-fg" at bounding box center [1176, 522] width 14 height 14
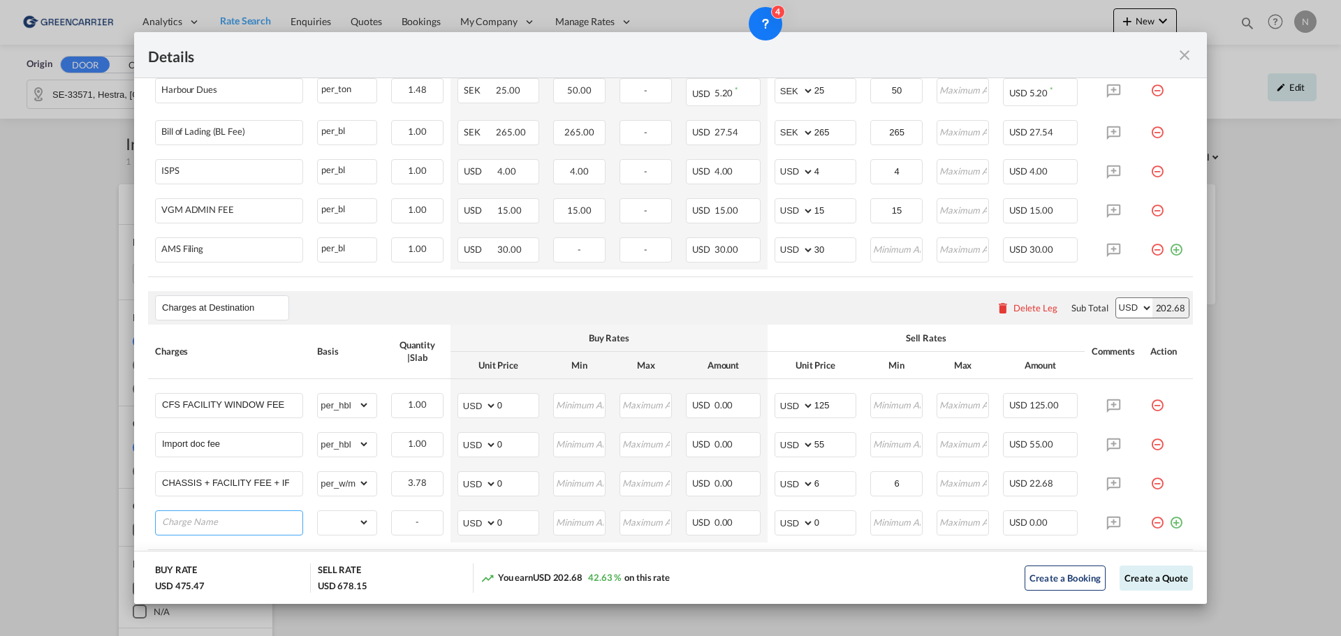
scroll to position [928, 0]
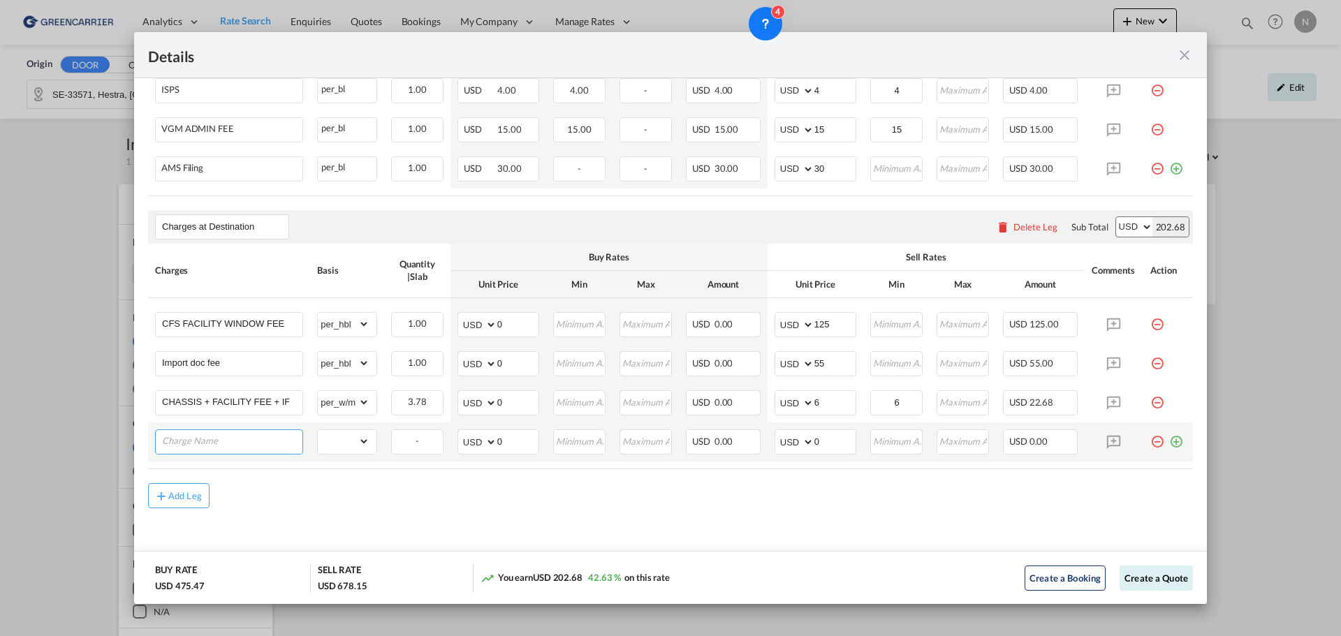
click at [205, 437] on input "Charge Name" at bounding box center [232, 440] width 140 height 21
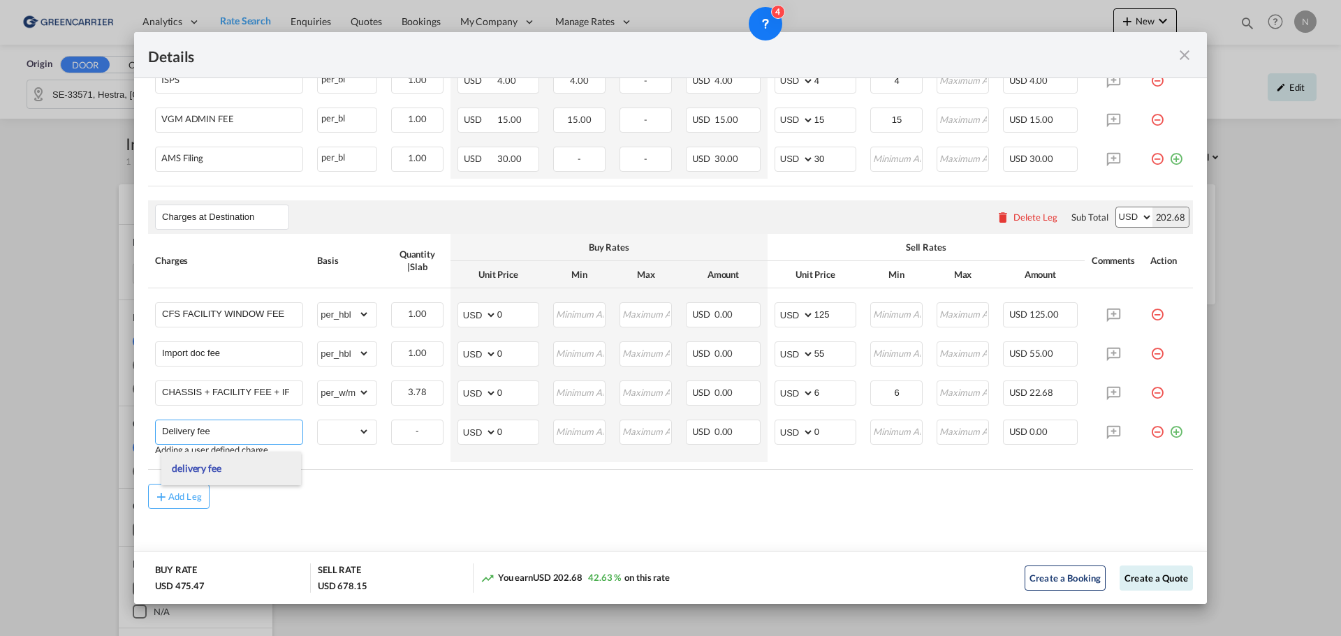
click at [196, 473] on span "delivery fee" at bounding box center [197, 468] width 50 height 12
type input "delivery fee"
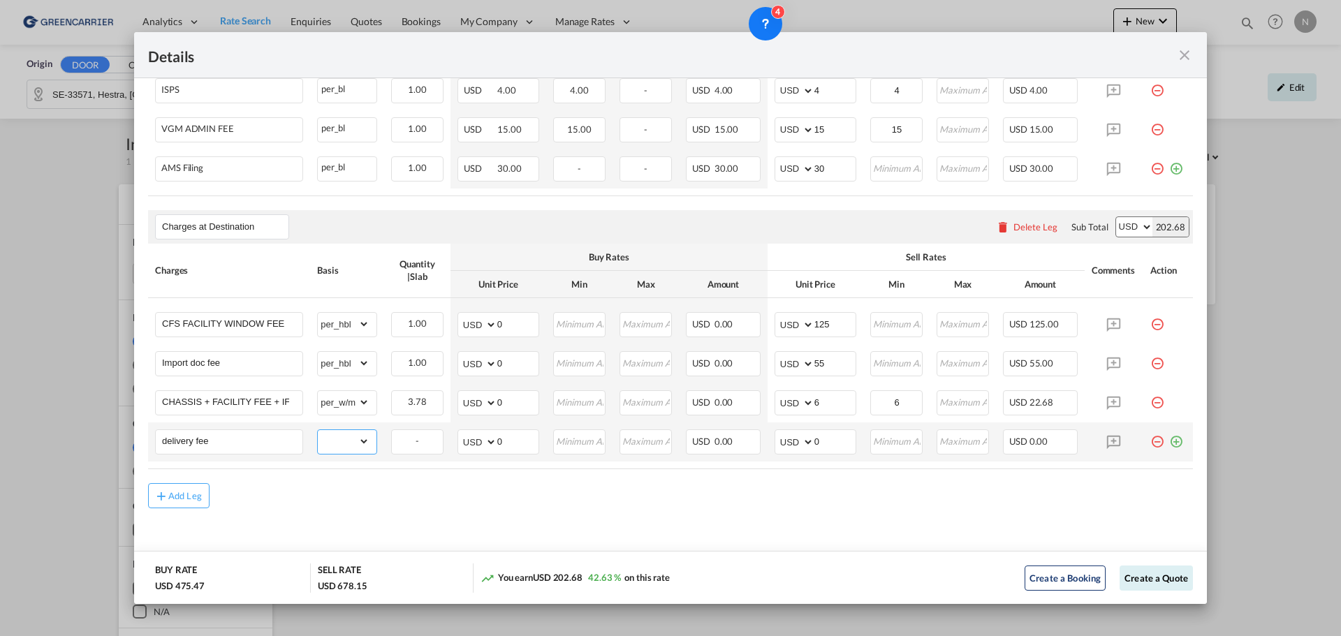
click at [340, 446] on select "gross_weight volumetric_weight per_shipment per_bl per_km per_hawb per_kg flat …" at bounding box center [344, 441] width 52 height 22
select select "per_shipment"
click at [318, 431] on select "gross_weight volumetric_weight per_shipment per_bl per_km per_hawb per_kg flat …" at bounding box center [344, 441] width 52 height 22
click at [847, 441] on input "0" at bounding box center [834, 440] width 41 height 21
drag, startPoint x: 832, startPoint y: 448, endPoint x: 802, endPoint y: 447, distance: 30.1
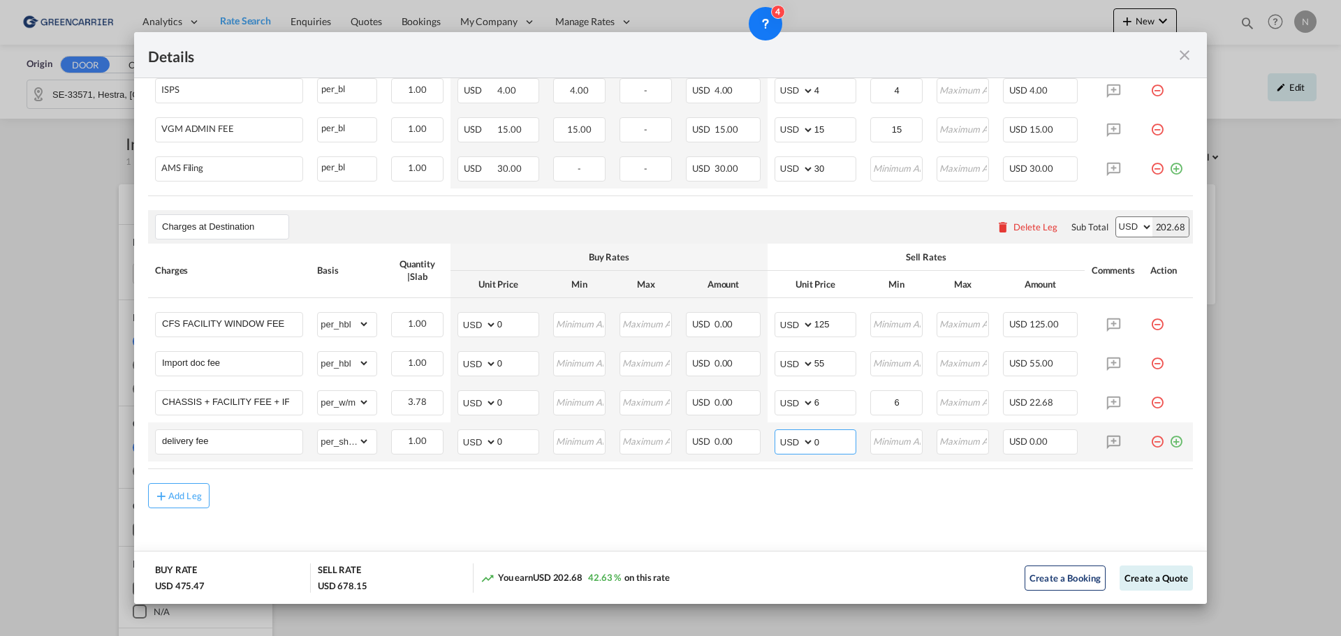
click at [802, 447] on md-input-container "AED AFN ALL AMD ANG AOA ARS AUD AWG AZN BAM BBD BDT BGN BHD BIF BMD BND [PERSON…" at bounding box center [816, 442] width 82 height 25
type input "250"
click at [1142, 576] on button "Create a Quote" at bounding box center [1156, 578] width 73 height 25
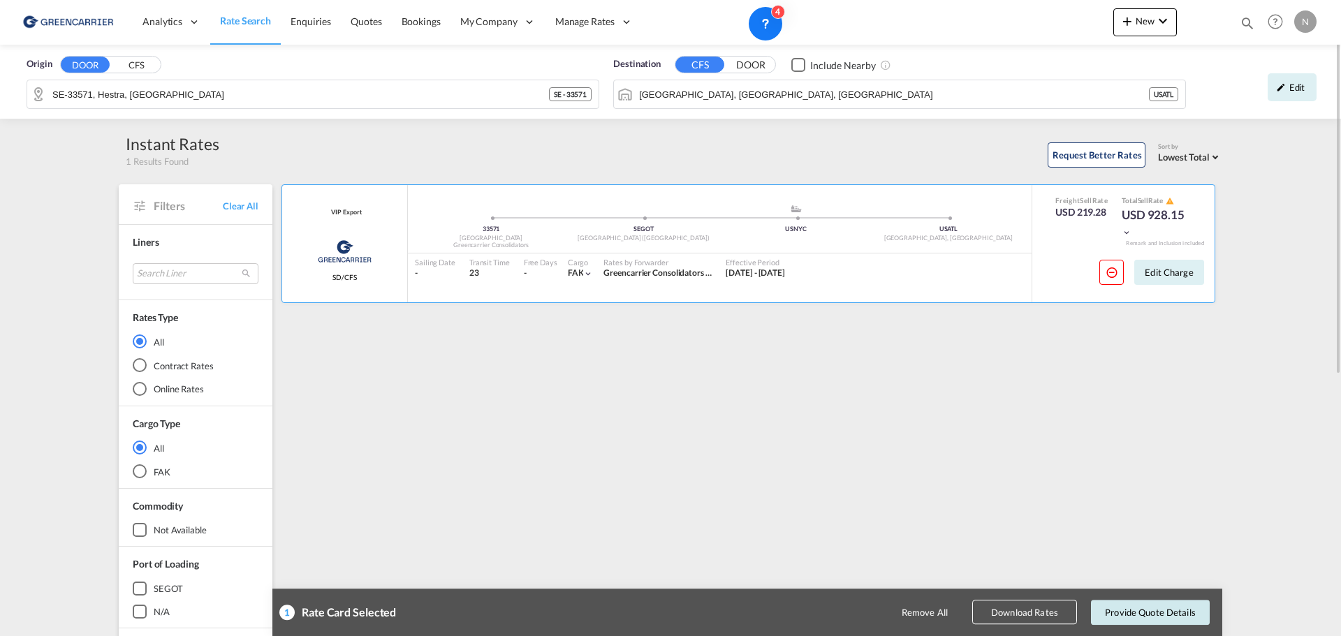
click at [1156, 619] on button "Provide Quote Details" at bounding box center [1150, 612] width 119 height 25
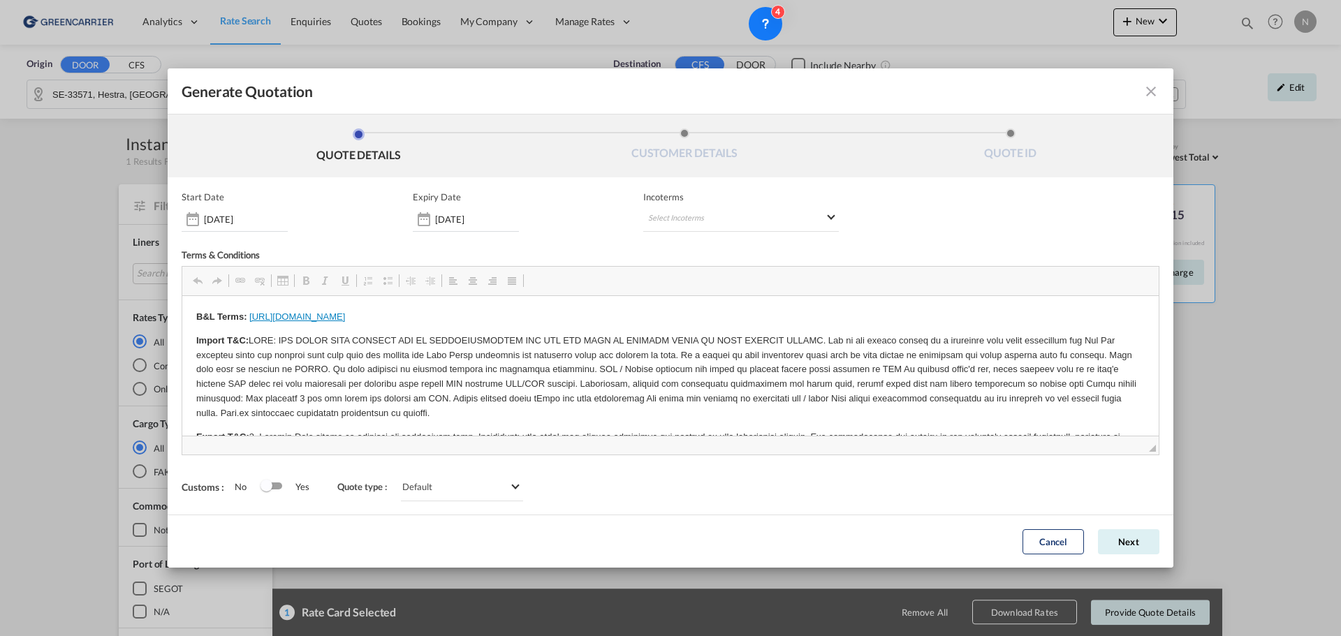
scroll to position [0, 0]
click at [738, 217] on md-select "Select Incoterms CFR - export Cost and Freight CIP - import Carriage and Insura…" at bounding box center [741, 219] width 196 height 25
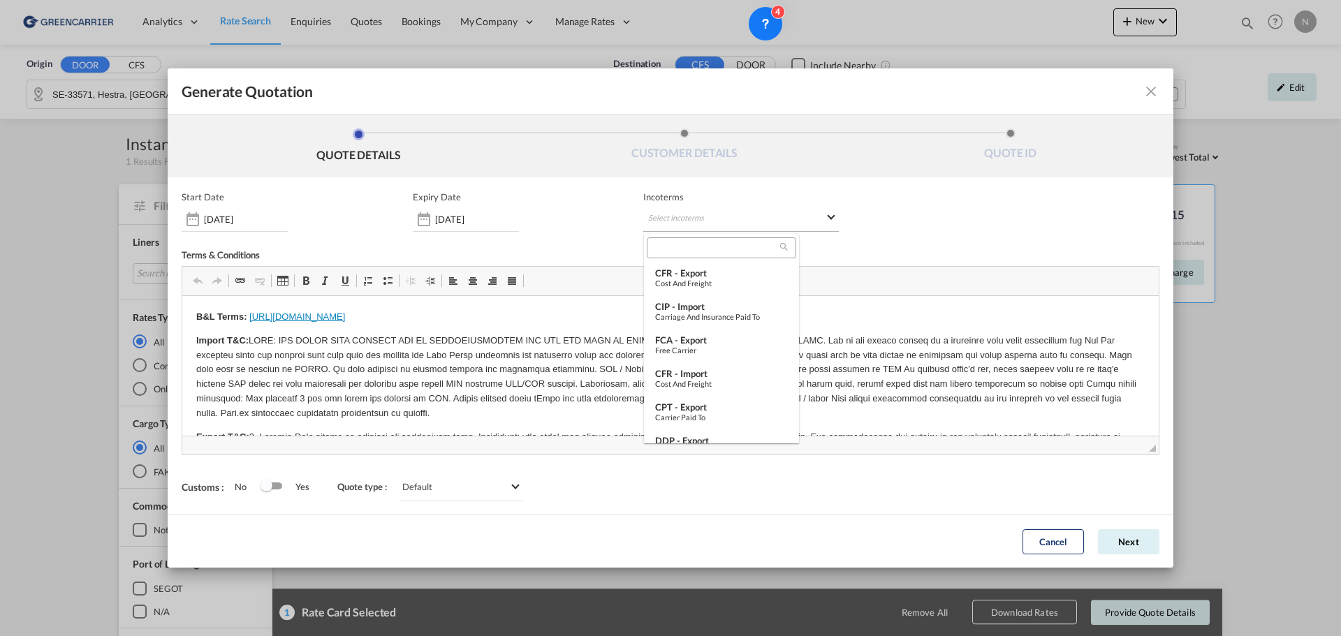
type md-option "[object Object]"
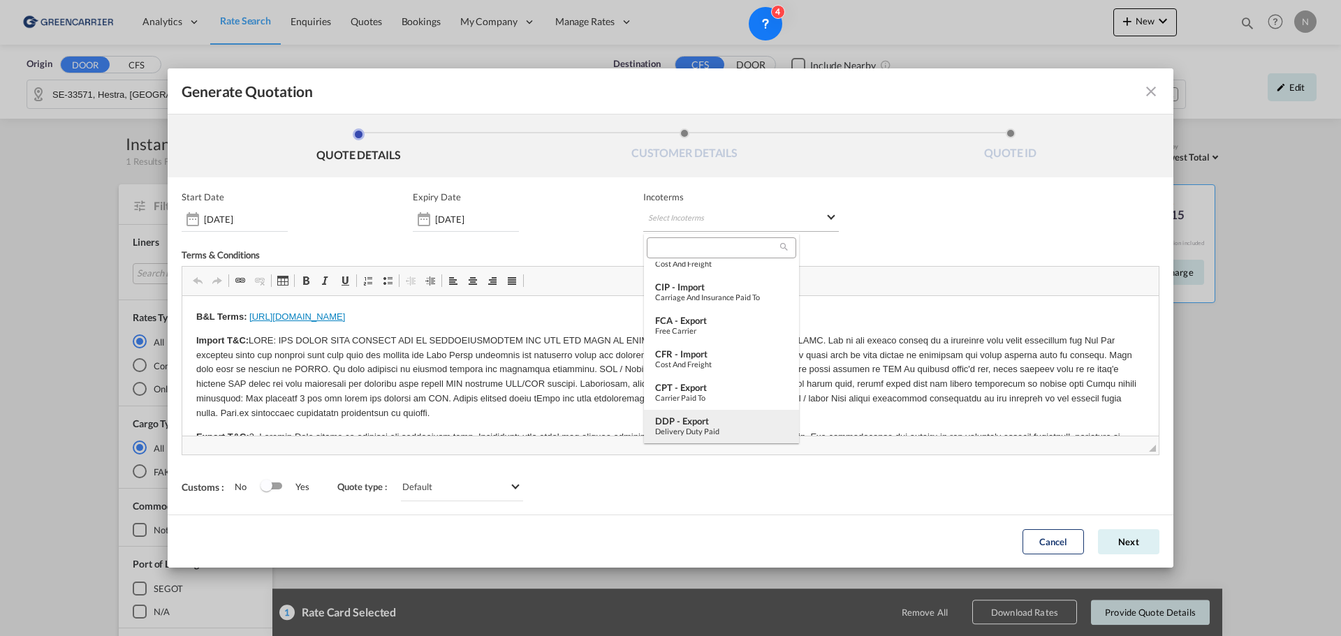
type md-option "[object Object]"
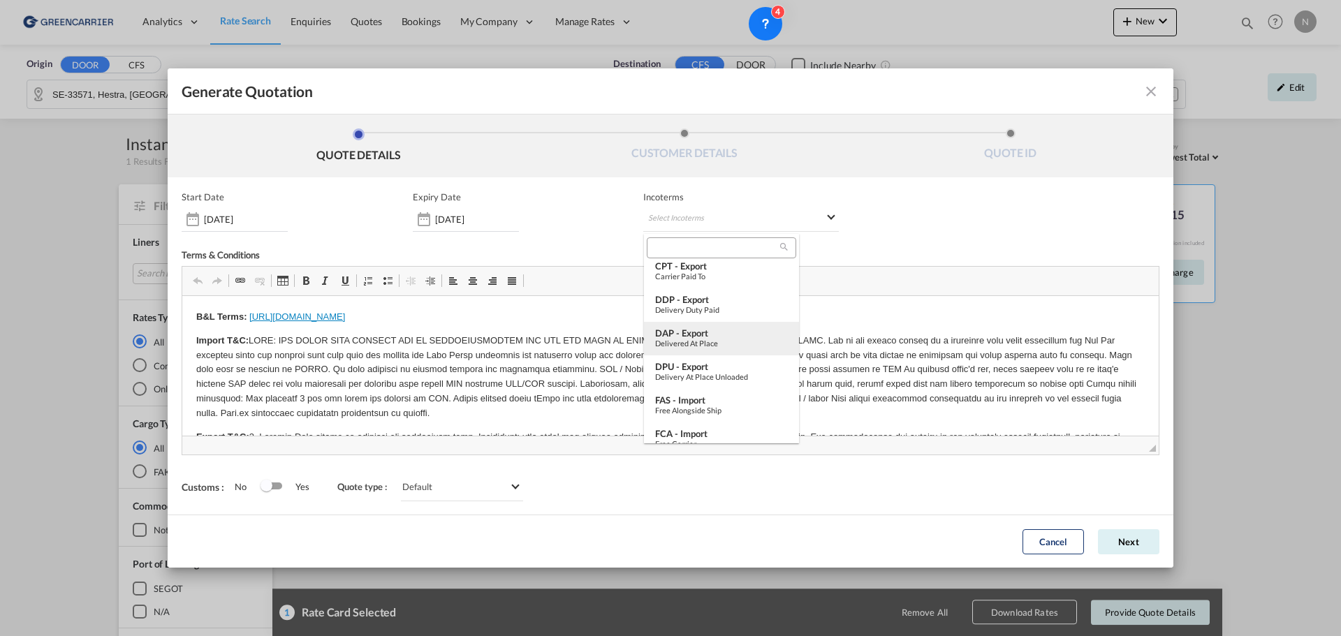
click at [718, 333] on div "DAP - export" at bounding box center [721, 333] width 133 height 11
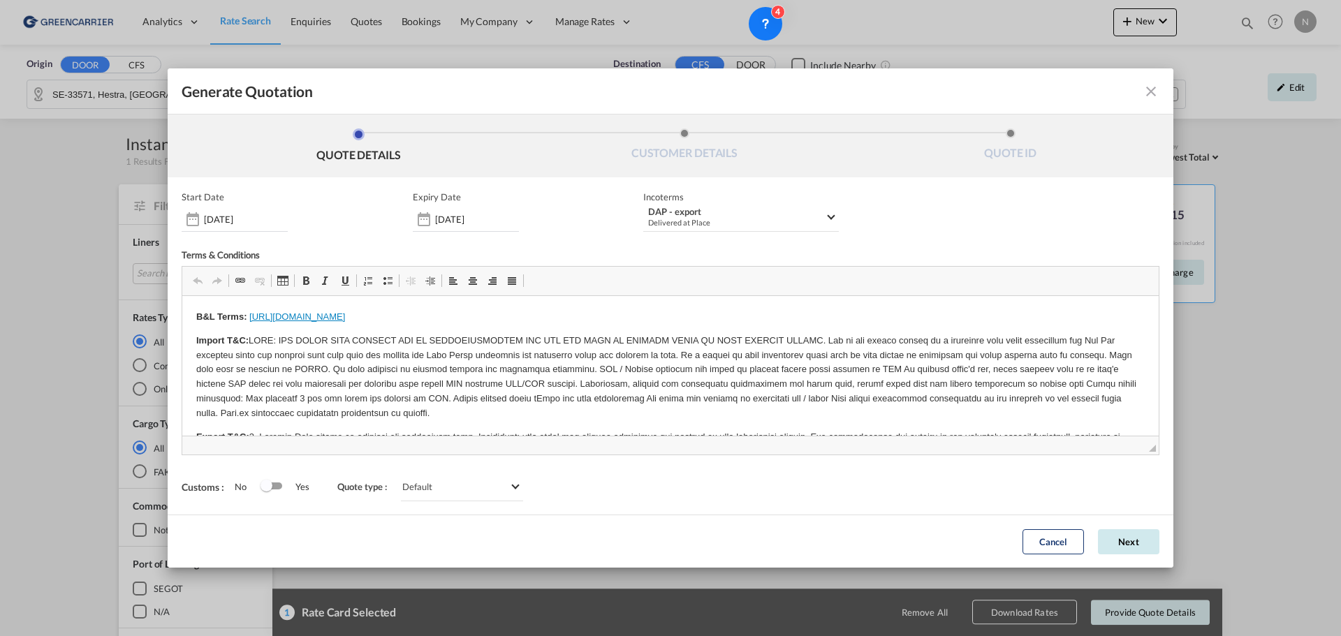
click at [1130, 544] on button "Next" at bounding box center [1128, 541] width 61 height 25
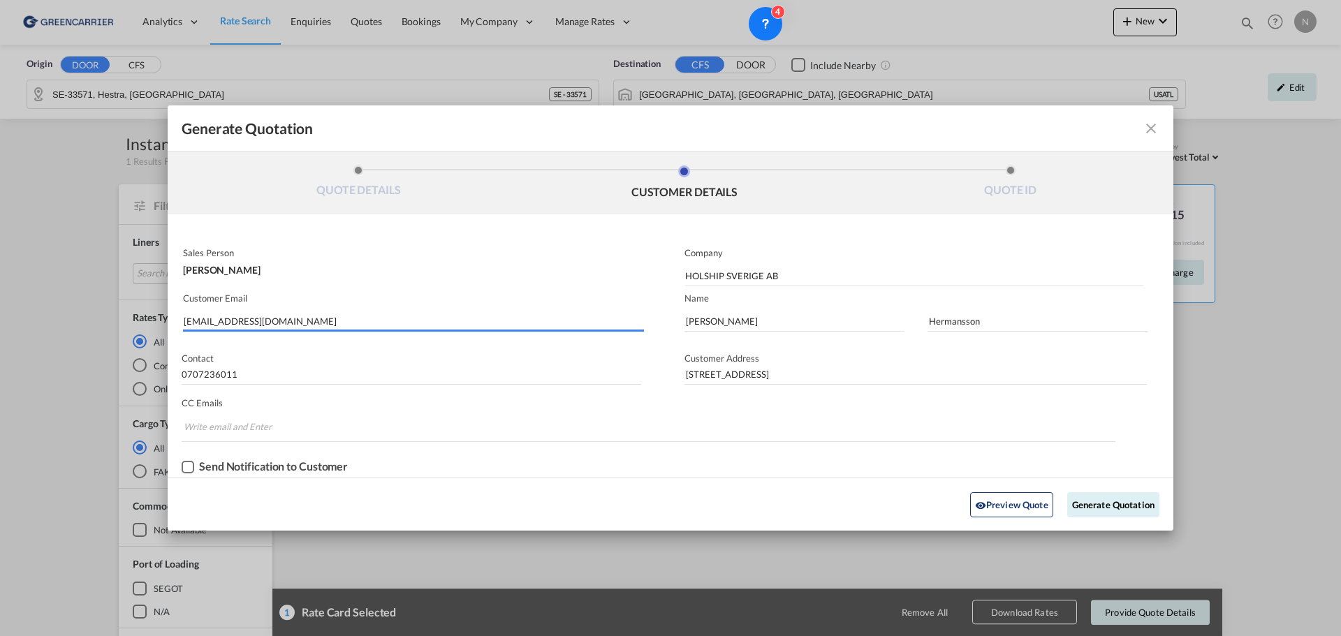
drag, startPoint x: 190, startPoint y: 321, endPoint x: 205, endPoint y: 339, distance: 23.8
click at [192, 322] on input "[EMAIL_ADDRESS][DOMAIN_NAME]" at bounding box center [414, 321] width 460 height 21
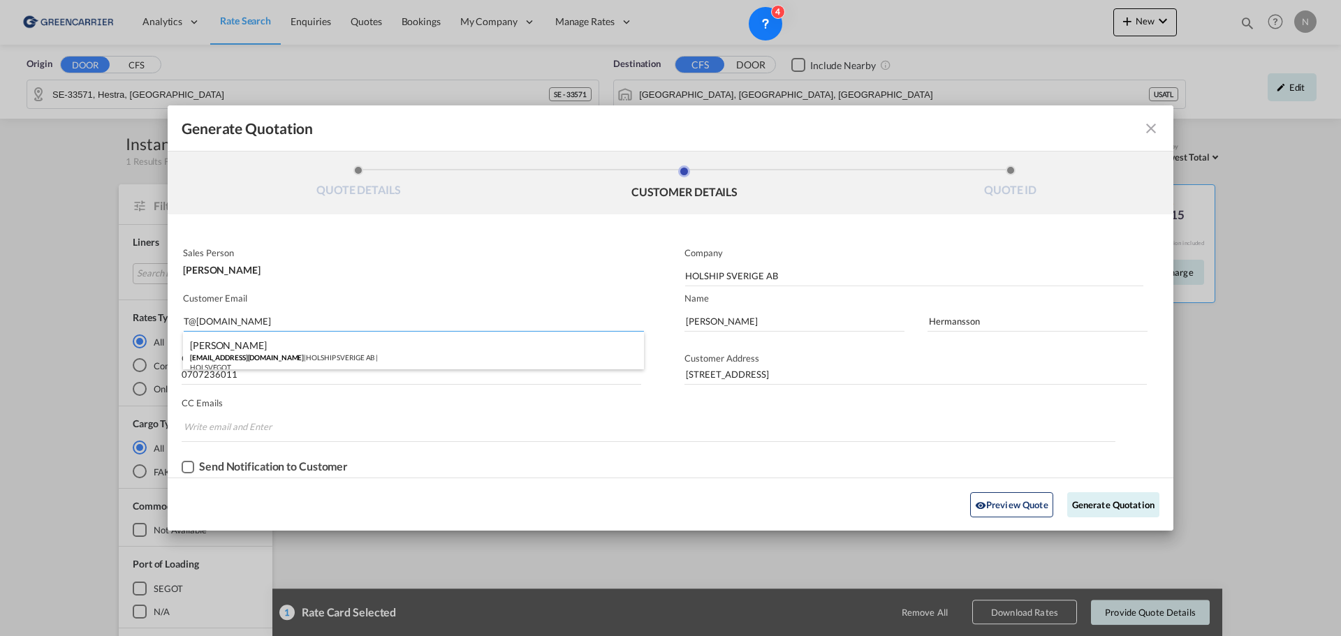
type input "[EMAIL_ADDRESS][DOMAIN_NAME]"
type input "[PERSON_NAME]"
type input "Simell"
click at [1110, 506] on button "Generate Quotation" at bounding box center [1113, 504] width 92 height 25
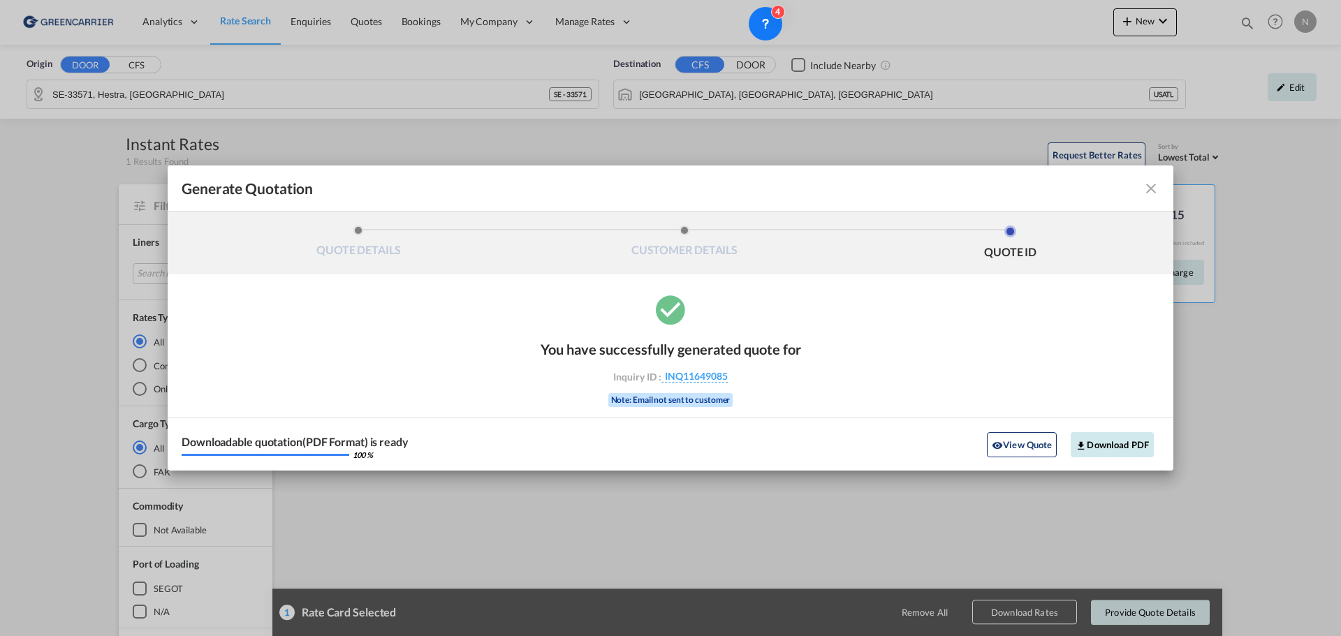
click at [1117, 437] on button "Download PDF" at bounding box center [1112, 444] width 83 height 25
